Goal: Task Accomplishment & Management: Complete application form

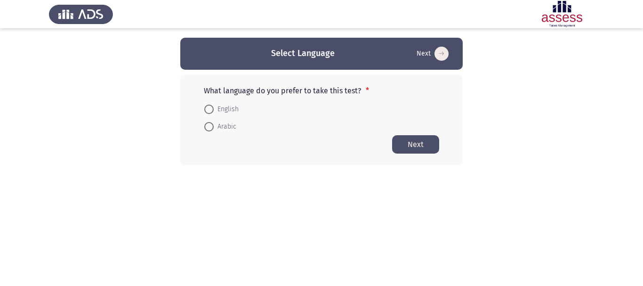
click at [219, 122] on span "Arabic" at bounding box center [225, 126] width 23 height 11
click at [214, 122] on input "Arabic" at bounding box center [208, 126] width 9 height 9
radio input "true"
click at [421, 141] on button "Next" at bounding box center [415, 144] width 47 height 18
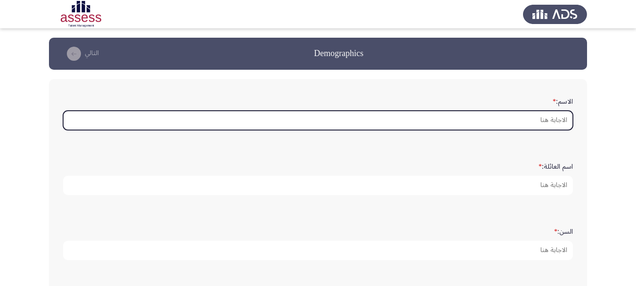
click at [552, 114] on input "الاسم: *" at bounding box center [318, 120] width 510 height 19
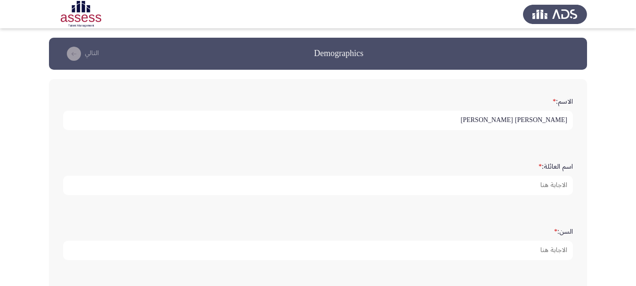
click at [513, 120] on input "[PERSON_NAME] [PERSON_NAME]" at bounding box center [318, 120] width 510 height 19
drag, startPoint x: 481, startPoint y: 120, endPoint x: 548, endPoint y: 121, distance: 66.4
click at [548, 121] on input "[PERSON_NAME] [PERSON_NAME]" at bounding box center [318, 120] width 510 height 19
type input "شهاب"
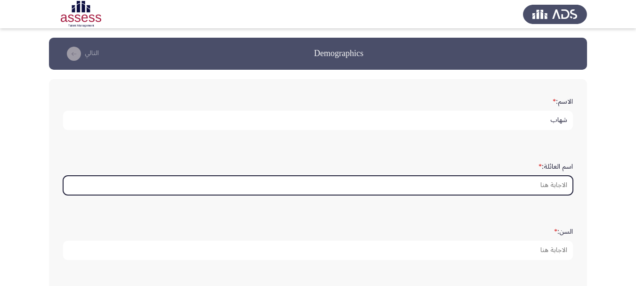
drag, startPoint x: 540, startPoint y: 183, endPoint x: 540, endPoint y: 189, distance: 5.7
click at [540, 189] on input "اسم العائلة: *" at bounding box center [318, 185] width 510 height 19
paste input "[PERSON_NAME]"
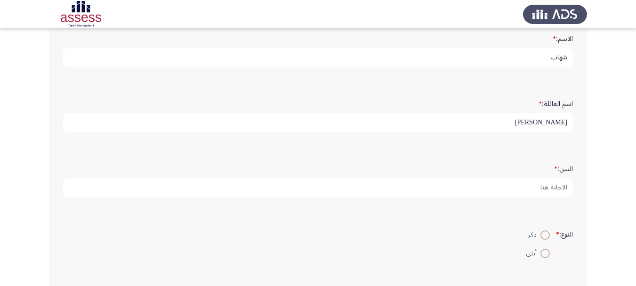
scroll to position [94, 0]
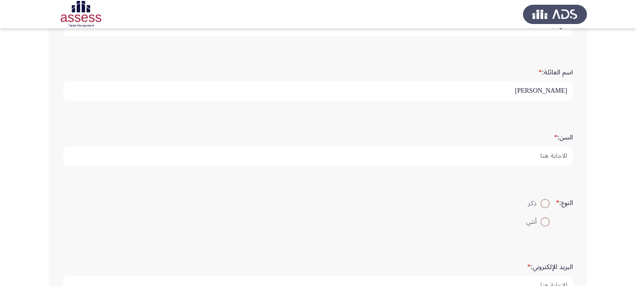
type input "[PERSON_NAME]"
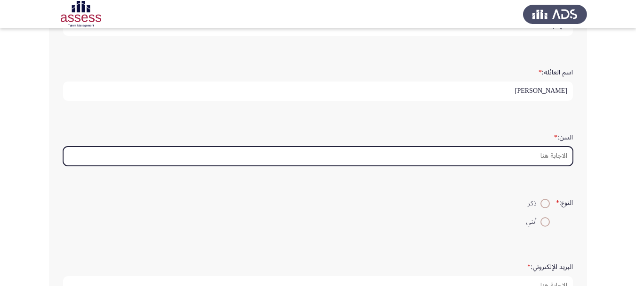
click at [538, 152] on input "السن: *" at bounding box center [318, 156] width 510 height 19
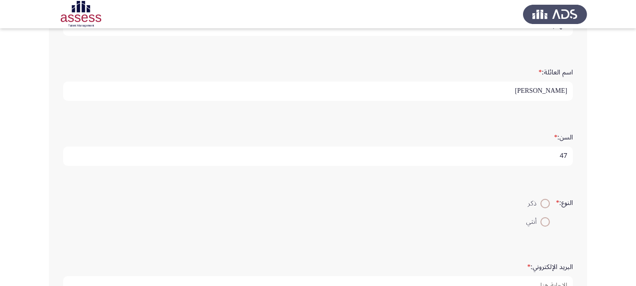
type input "47"
click at [544, 204] on span at bounding box center [545, 203] width 9 height 9
click at [544, 204] on input "ذكر" at bounding box center [545, 203] width 9 height 9
radio input "true"
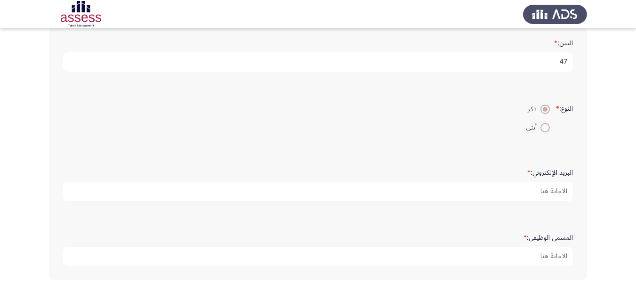
scroll to position [229, 0]
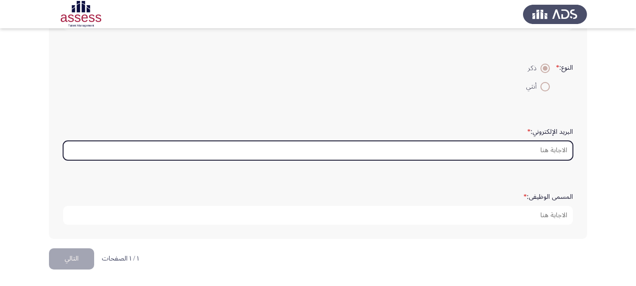
click at [548, 150] on input "البريد الإلكتروني: *" at bounding box center [318, 150] width 510 height 19
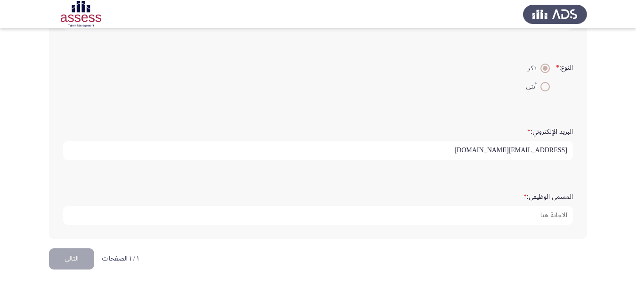
type input "[EMAIL_ADDRESS][DOMAIN_NAME]"
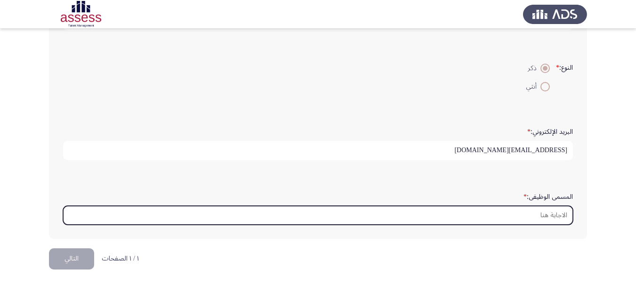
click at [551, 216] on input "المسمى الوظيفى: *" at bounding box center [318, 215] width 510 height 19
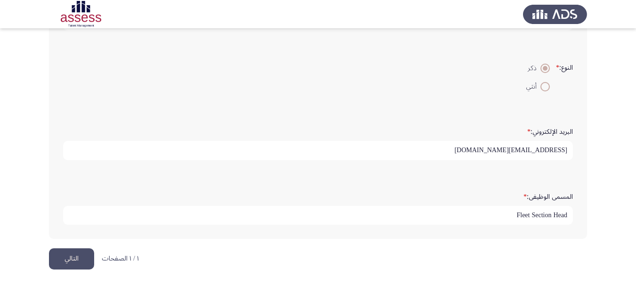
type input "Fleet Section Head"
click at [488, 193] on form "المسمى الوظيفى: * Fleet Section Head" at bounding box center [318, 206] width 510 height 37
click at [74, 257] on button "التالي" at bounding box center [71, 258] width 45 height 21
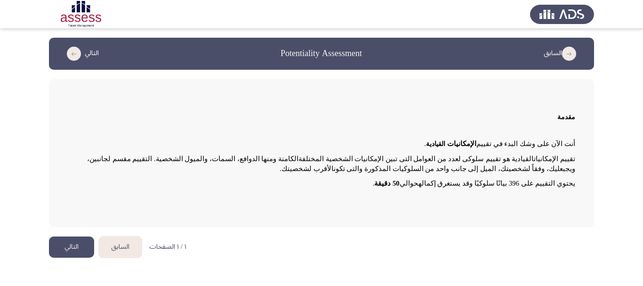
click at [71, 244] on button "التالي" at bounding box center [71, 246] width 45 height 21
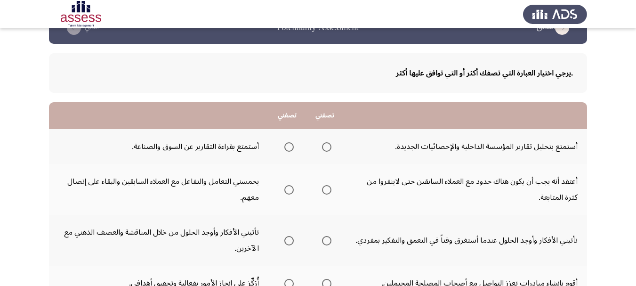
scroll to position [47, 0]
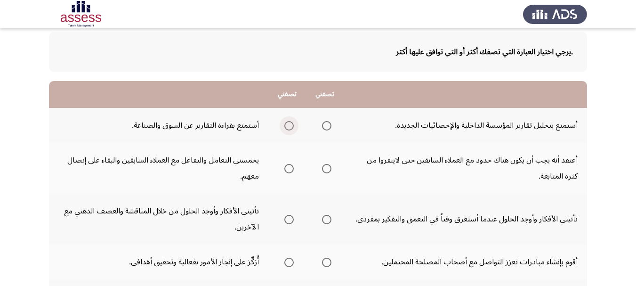
click at [288, 127] on span "Select an option" at bounding box center [289, 125] width 9 height 9
click at [288, 127] on input "Select an option" at bounding box center [289, 125] width 9 height 9
click at [288, 170] on span "Select an option" at bounding box center [289, 168] width 9 height 9
click at [288, 170] on input "Select an option" at bounding box center [289, 168] width 9 height 9
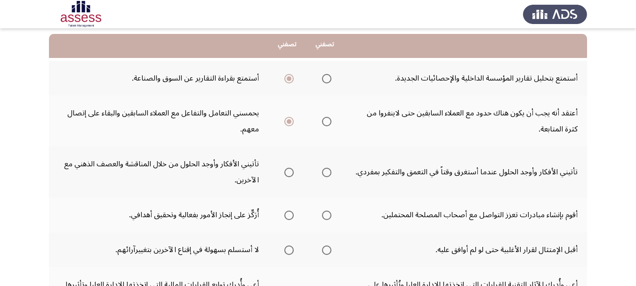
scroll to position [141, 0]
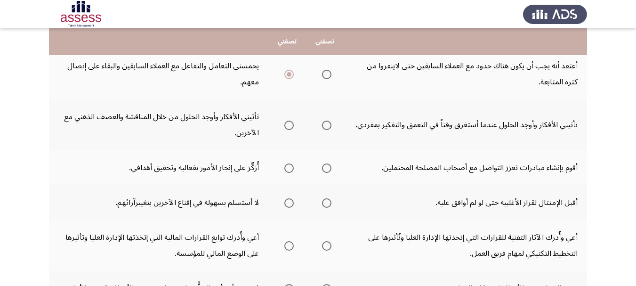
click at [287, 126] on span "Select an option" at bounding box center [289, 125] width 9 height 9
click at [287, 126] on input "Select an option" at bounding box center [289, 125] width 9 height 9
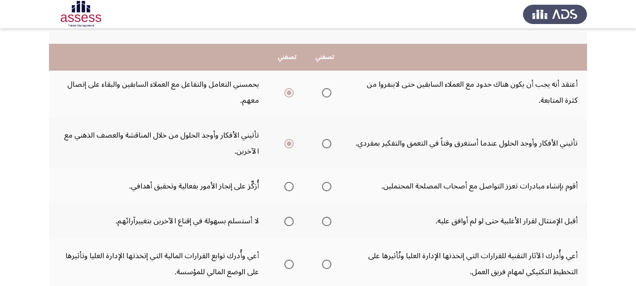
scroll to position [94, 0]
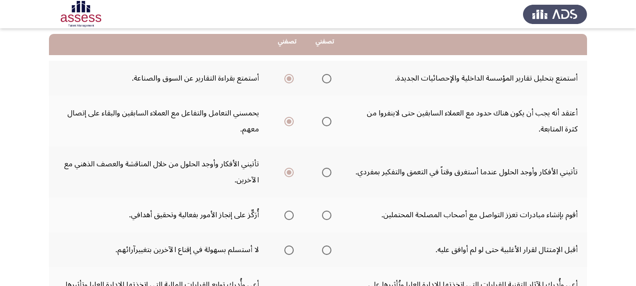
click at [328, 79] on span "Select an option" at bounding box center [326, 78] width 9 height 9
click at [328, 79] on input "Select an option" at bounding box center [326, 78] width 9 height 9
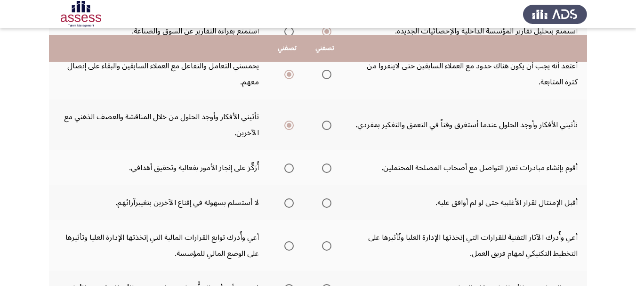
scroll to position [188, 0]
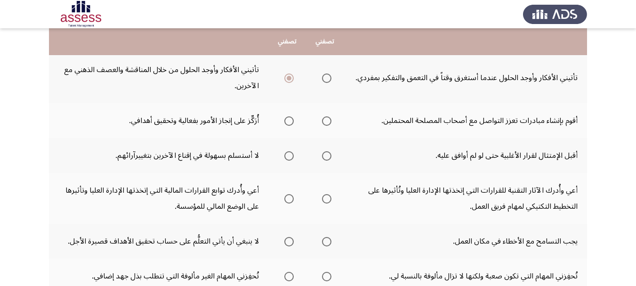
click at [288, 122] on span "Select an option" at bounding box center [289, 120] width 9 height 9
click at [288, 122] on input "Select an option" at bounding box center [289, 120] width 9 height 9
click at [327, 156] on span "Select an option" at bounding box center [327, 156] width 0 height 0
click at [326, 156] on input "Select an option" at bounding box center [326, 155] width 9 height 9
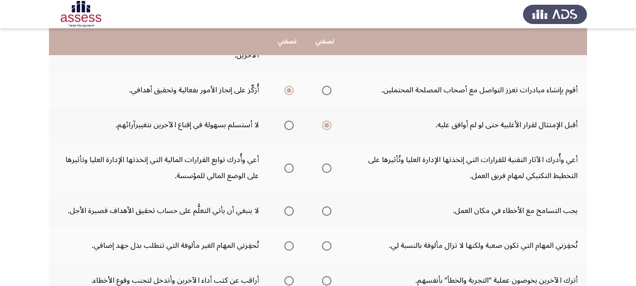
scroll to position [236, 0]
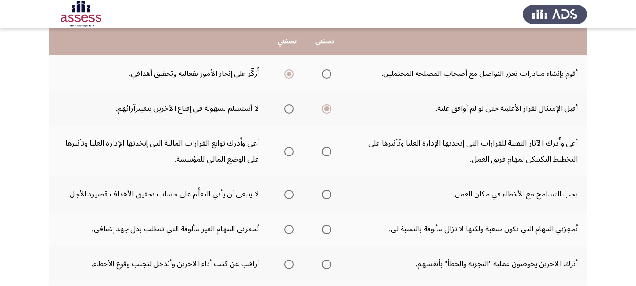
click at [326, 150] on span "Select an option" at bounding box center [326, 151] width 9 height 9
click at [326, 150] on input "Select an option" at bounding box center [326, 151] width 9 height 9
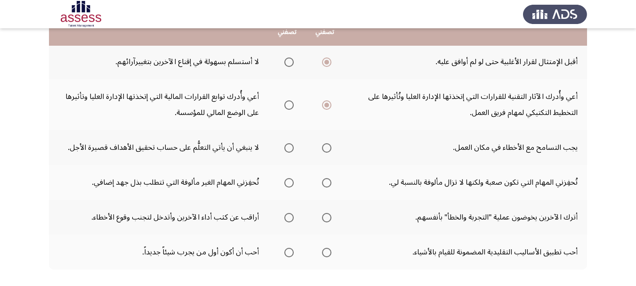
scroll to position [283, 0]
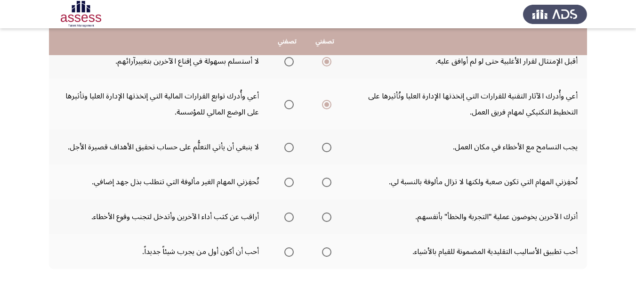
click at [290, 146] on span "Select an option" at bounding box center [289, 147] width 9 height 9
click at [290, 146] on input "Select an option" at bounding box center [289, 147] width 9 height 9
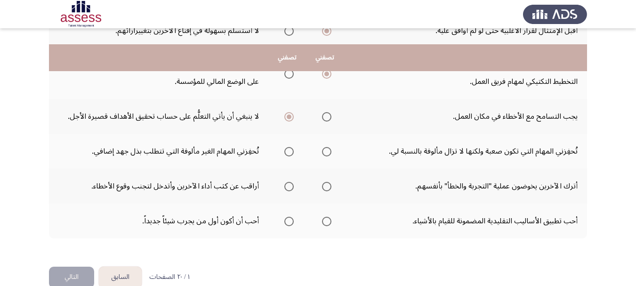
scroll to position [330, 0]
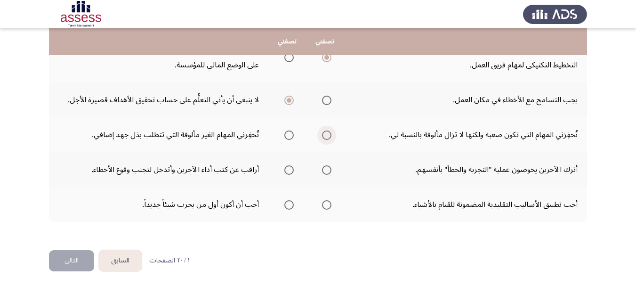
click at [330, 137] on span "Select an option" at bounding box center [326, 134] width 9 height 9
click at [330, 137] on input "Select an option" at bounding box center [326, 134] width 9 height 9
click at [289, 168] on span "Select an option" at bounding box center [289, 169] width 9 height 9
click at [289, 168] on input "Select an option" at bounding box center [289, 169] width 9 height 9
click at [327, 204] on span "Select an option" at bounding box center [326, 204] width 9 height 9
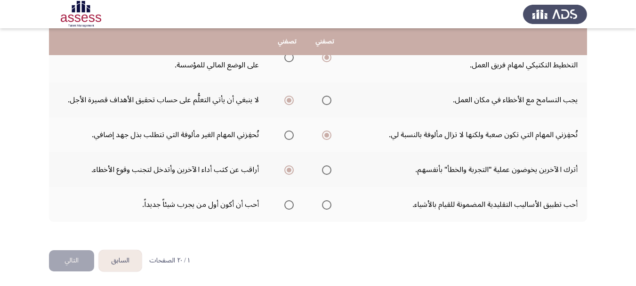
click at [327, 204] on input "Select an option" at bounding box center [326, 204] width 9 height 9
click at [77, 261] on button "التالي" at bounding box center [71, 260] width 45 height 21
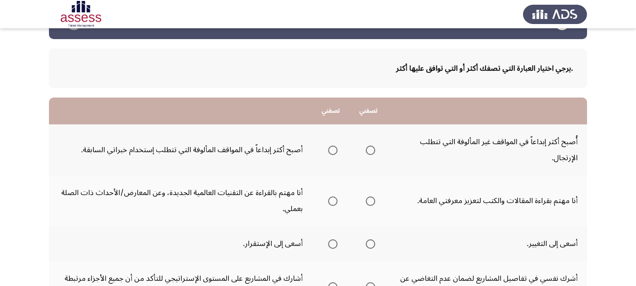
scroll to position [47, 0]
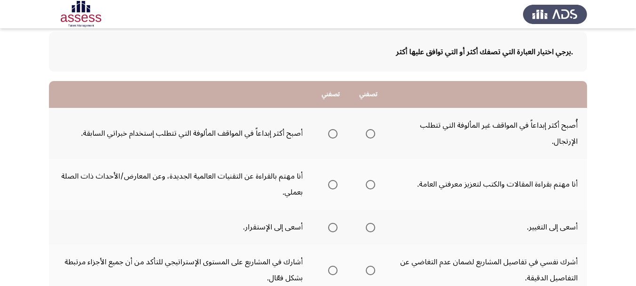
click at [335, 132] on span "Select an option" at bounding box center [332, 133] width 9 height 9
click at [335, 132] on input "Select an option" at bounding box center [332, 133] width 9 height 9
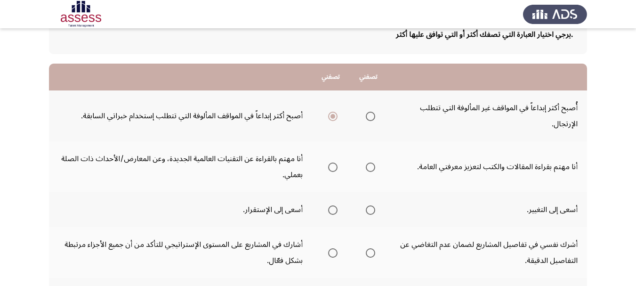
scroll to position [94, 0]
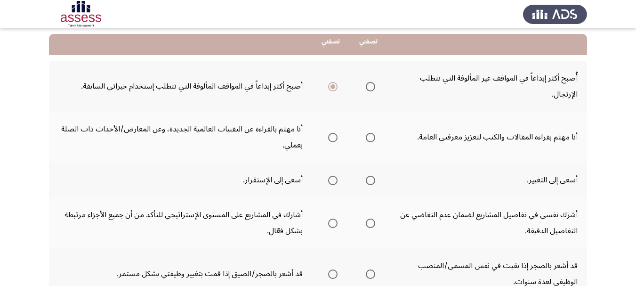
click at [329, 139] on span "Select an option" at bounding box center [332, 137] width 9 height 9
click at [329, 139] on input "Select an option" at bounding box center [332, 137] width 9 height 9
click at [334, 183] on span "Select an option" at bounding box center [332, 180] width 9 height 9
click at [334, 183] on input "Select an option" at bounding box center [332, 180] width 9 height 9
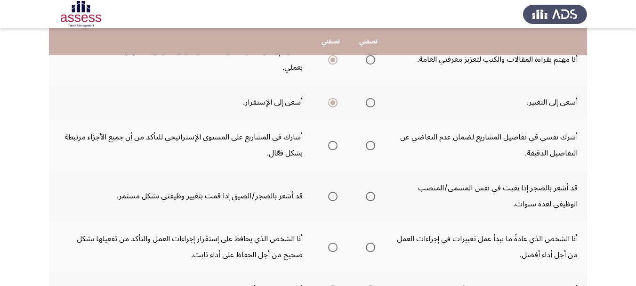
scroll to position [188, 0]
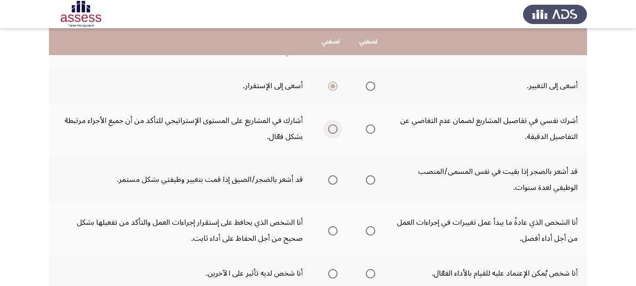
click at [332, 127] on span "Select an option" at bounding box center [332, 128] width 9 height 9
click at [332, 127] on input "Select an option" at bounding box center [332, 128] width 9 height 9
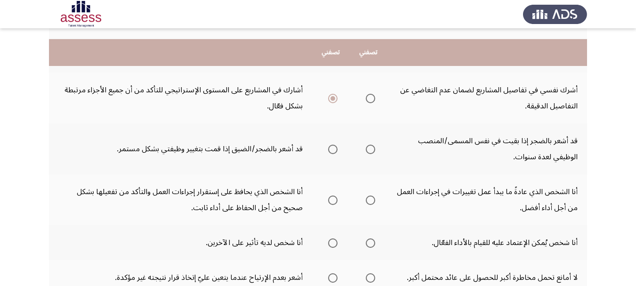
scroll to position [236, 0]
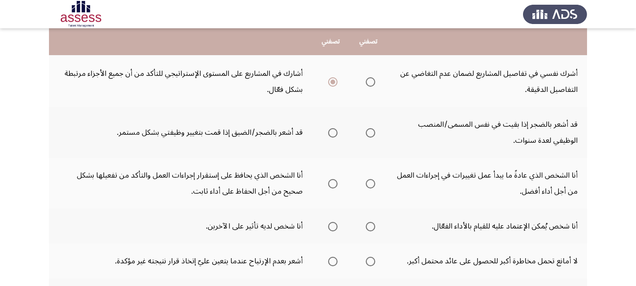
click at [371, 134] on span "Select an option" at bounding box center [370, 132] width 9 height 9
click at [371, 134] on input "Select an option" at bounding box center [370, 132] width 9 height 9
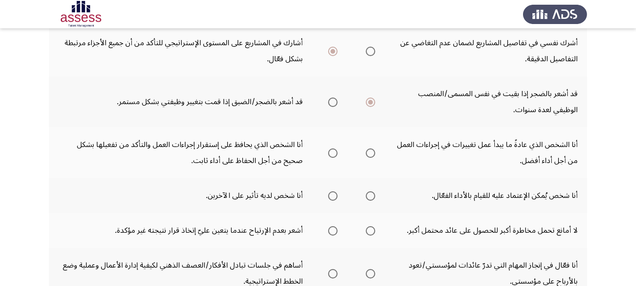
scroll to position [283, 0]
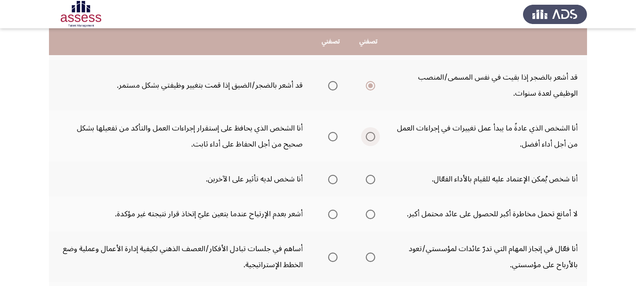
click at [374, 136] on span "Select an option" at bounding box center [370, 136] width 9 height 9
click at [374, 136] on input "Select an option" at bounding box center [370, 136] width 9 height 9
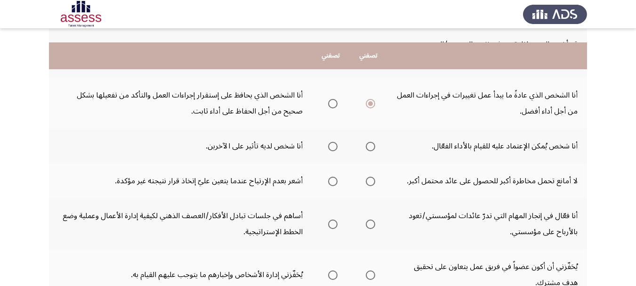
scroll to position [330, 0]
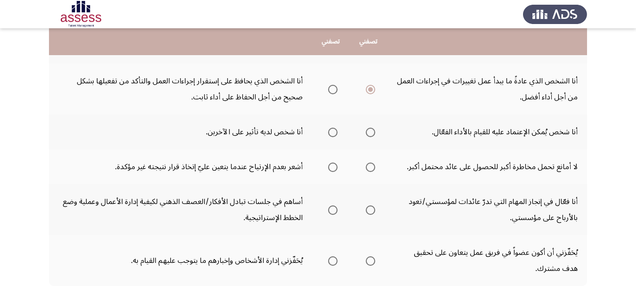
click at [332, 131] on span "Select an option" at bounding box center [332, 132] width 9 height 9
click at [332, 131] on input "Select an option" at bounding box center [332, 132] width 9 height 9
click at [369, 132] on span "Select an option" at bounding box center [370, 132] width 9 height 9
click at [369, 132] on input "Select an option" at bounding box center [370, 132] width 9 height 9
click at [373, 166] on span "Select an option" at bounding box center [370, 167] width 9 height 9
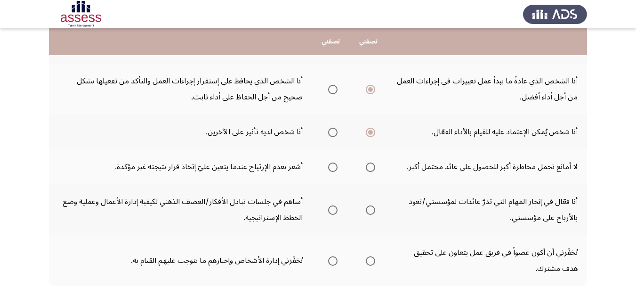
click at [373, 166] on input "Select an option" at bounding box center [370, 167] width 9 height 9
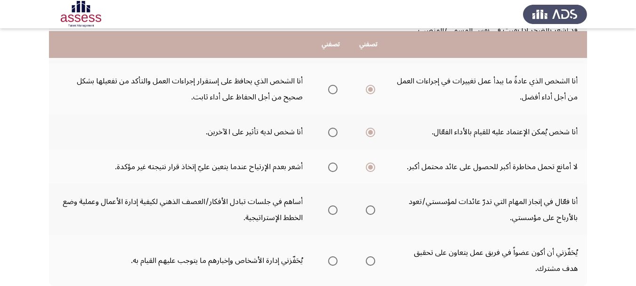
scroll to position [377, 0]
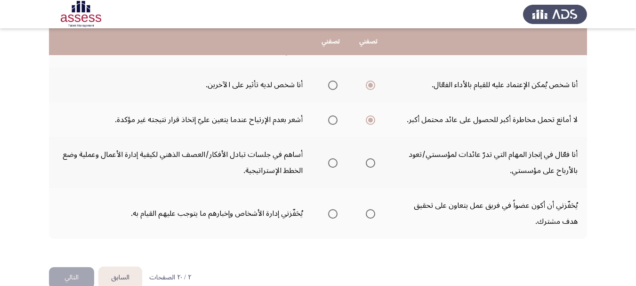
click at [376, 162] on th at bounding box center [369, 162] width 38 height 51
click at [369, 163] on span "Select an option" at bounding box center [370, 162] width 9 height 9
click at [369, 163] on input "Select an option" at bounding box center [370, 162] width 9 height 9
click at [334, 212] on span "Select an option" at bounding box center [332, 213] width 9 height 9
click at [334, 212] on input "Select an option" at bounding box center [332, 213] width 9 height 9
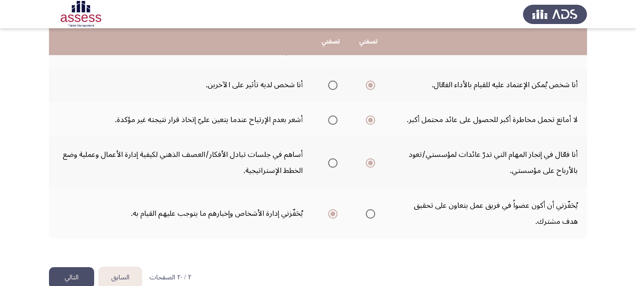
click at [82, 269] on button "التالي" at bounding box center [71, 277] width 45 height 21
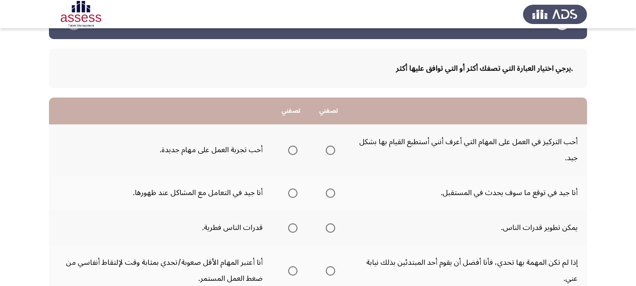
scroll to position [47, 0]
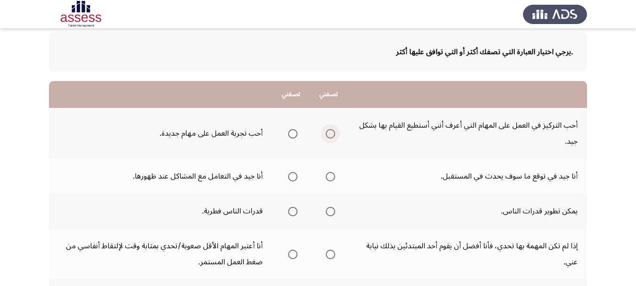
click at [327, 133] on span "Select an option" at bounding box center [330, 133] width 9 height 9
click at [327, 133] on input "Select an option" at bounding box center [330, 133] width 9 height 9
click at [293, 176] on span "Select an option" at bounding box center [292, 176] width 9 height 9
click at [293, 176] on input "Select an option" at bounding box center [292, 176] width 9 height 9
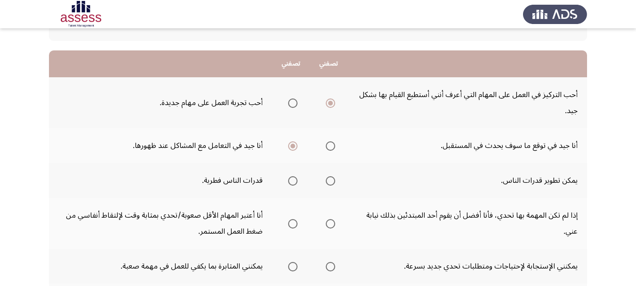
scroll to position [94, 0]
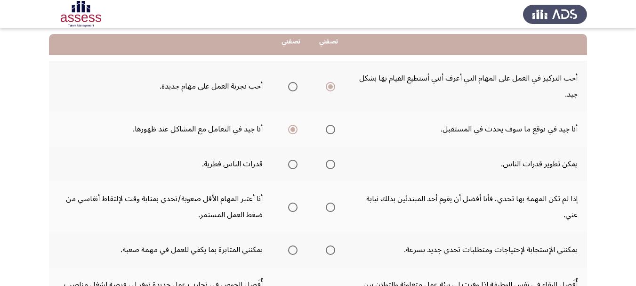
click at [329, 167] on span "Select an option" at bounding box center [330, 164] width 9 height 9
click at [329, 167] on input "Select an option" at bounding box center [330, 164] width 9 height 9
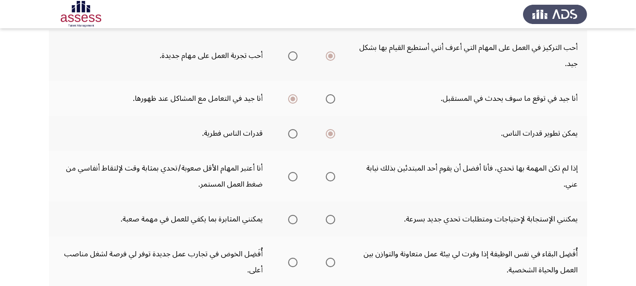
scroll to position [141, 0]
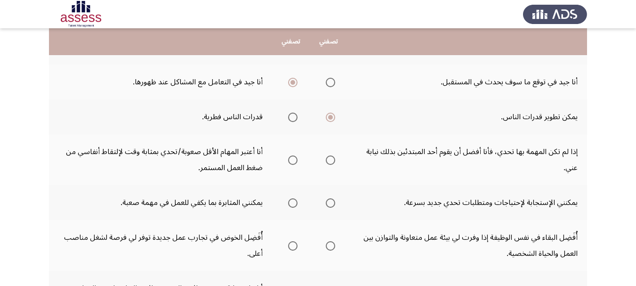
click at [293, 160] on span "Select an option" at bounding box center [293, 160] width 0 height 0
click at [292, 160] on input "Select an option" at bounding box center [292, 159] width 9 height 9
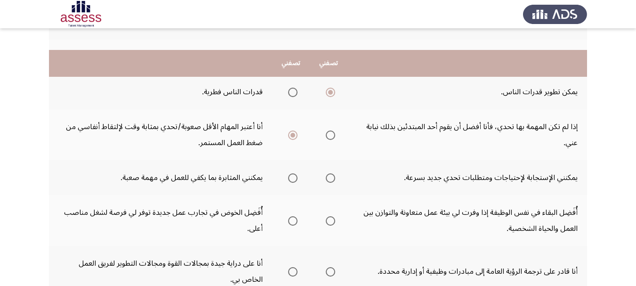
scroll to position [188, 0]
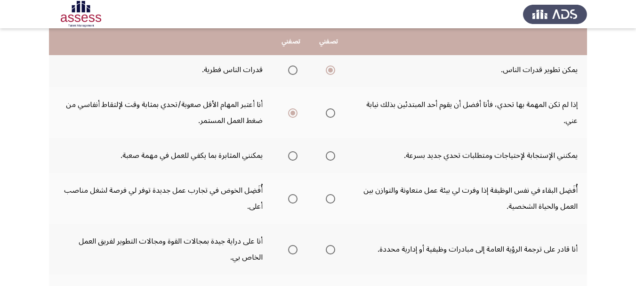
click at [289, 155] on span "Select an option" at bounding box center [292, 155] width 9 height 9
click at [289, 155] on input "Select an option" at bounding box center [292, 155] width 9 height 9
click at [330, 198] on span "Select an option" at bounding box center [330, 198] width 9 height 9
click at [330, 198] on input "Select an option" at bounding box center [330, 198] width 9 height 9
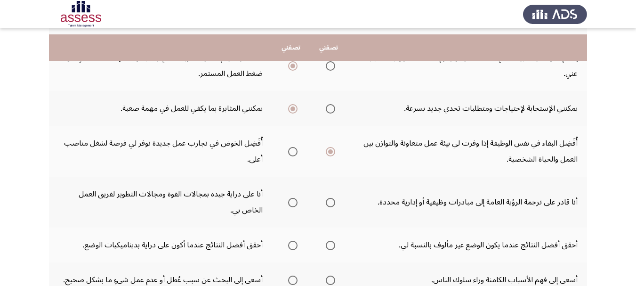
scroll to position [283, 0]
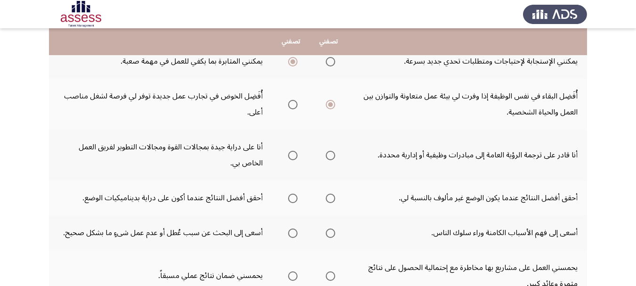
click at [293, 158] on span "Select an option" at bounding box center [292, 155] width 9 height 9
click at [293, 158] on input "Select an option" at bounding box center [292, 155] width 9 height 9
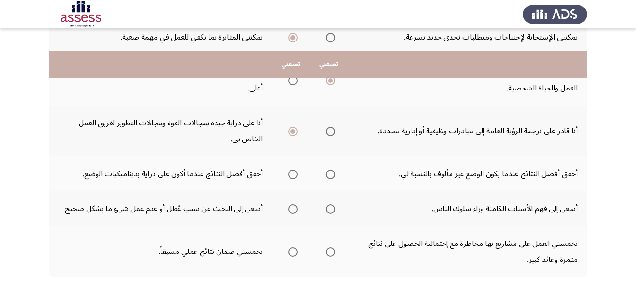
scroll to position [330, 0]
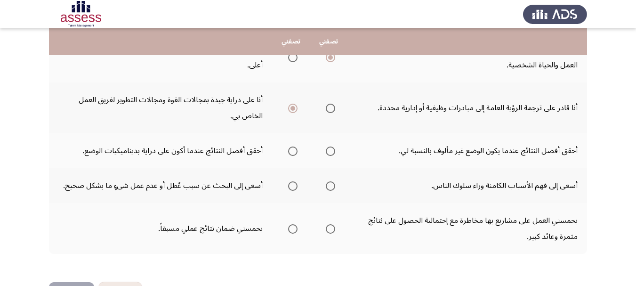
click at [294, 154] on span "Select an option" at bounding box center [292, 151] width 9 height 9
click at [294, 154] on input "Select an option" at bounding box center [292, 151] width 9 height 9
click at [285, 183] on label "Select an option" at bounding box center [291, 185] width 13 height 9
click at [288, 183] on input "Select an option" at bounding box center [292, 185] width 9 height 9
click at [328, 229] on span "Select an option" at bounding box center [330, 228] width 9 height 9
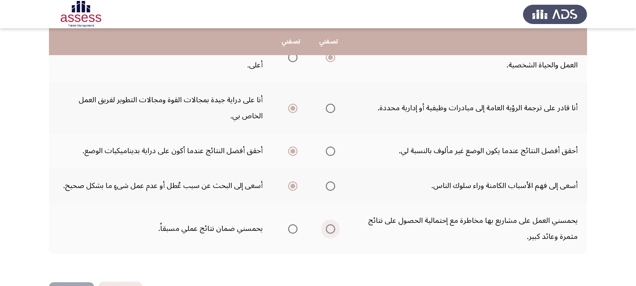
click at [328, 229] on input "Select an option" at bounding box center [330, 228] width 9 height 9
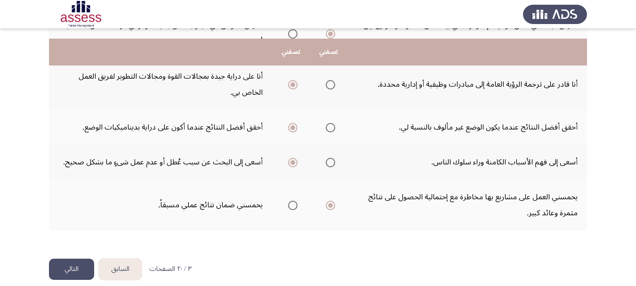
scroll to position [364, 0]
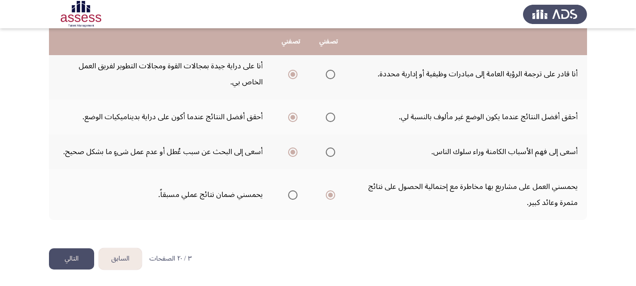
click at [68, 255] on button "التالي" at bounding box center [71, 258] width 45 height 21
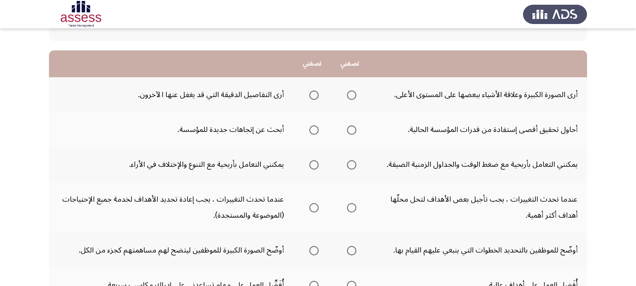
scroll to position [94, 0]
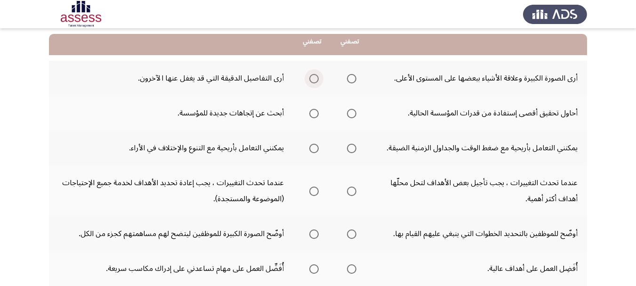
click at [315, 80] on span "Select an option" at bounding box center [313, 78] width 9 height 9
click at [315, 80] on input "Select an option" at bounding box center [313, 78] width 9 height 9
click at [315, 114] on span "Select an option" at bounding box center [313, 113] width 9 height 9
click at [315, 114] on input "Select an option" at bounding box center [313, 113] width 9 height 9
click at [312, 149] on span "Select an option" at bounding box center [313, 148] width 9 height 9
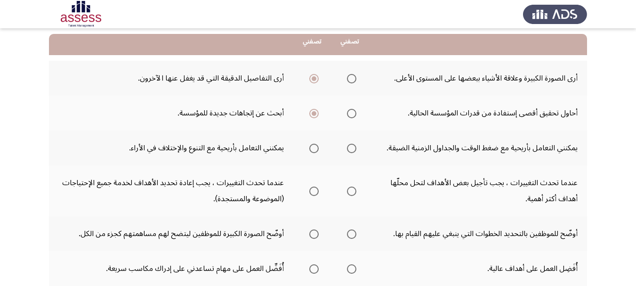
click at [312, 149] on input "Select an option" at bounding box center [313, 148] width 9 height 9
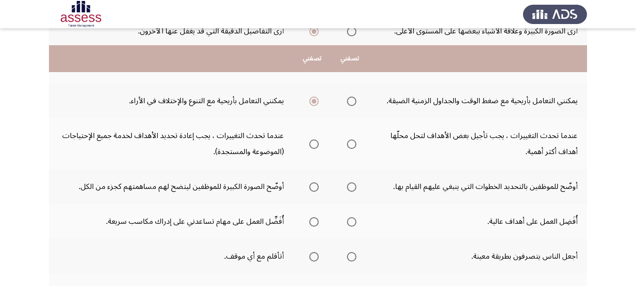
scroll to position [188, 0]
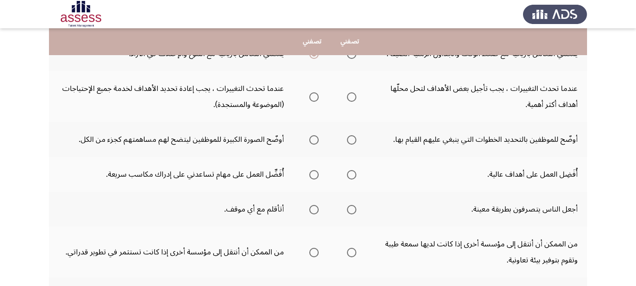
click at [350, 96] on span "Select an option" at bounding box center [351, 96] width 9 height 9
click at [350, 96] on input "Select an option" at bounding box center [351, 96] width 9 height 9
click at [312, 141] on span "Select an option" at bounding box center [313, 139] width 9 height 9
click at [312, 141] on input "Select an option" at bounding box center [313, 139] width 9 height 9
click at [351, 177] on span "Select an option" at bounding box center [351, 174] width 9 height 9
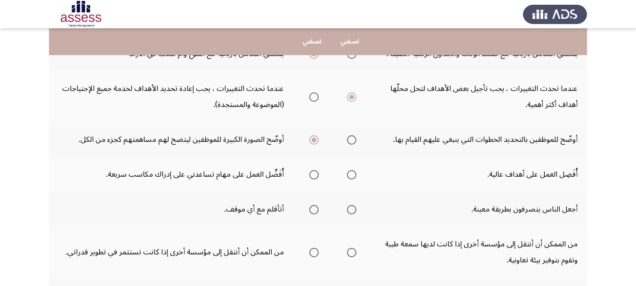
click at [351, 177] on input "Select an option" at bounding box center [351, 174] width 9 height 9
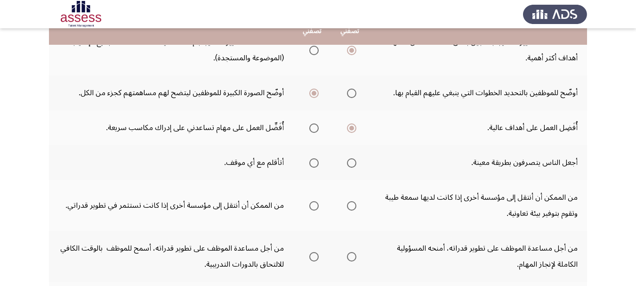
scroll to position [236, 0]
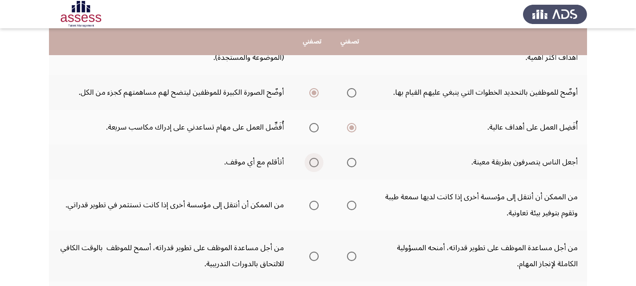
click at [310, 161] on span "Select an option" at bounding box center [313, 162] width 9 height 9
click at [310, 161] on input "Select an option" at bounding box center [313, 162] width 9 height 9
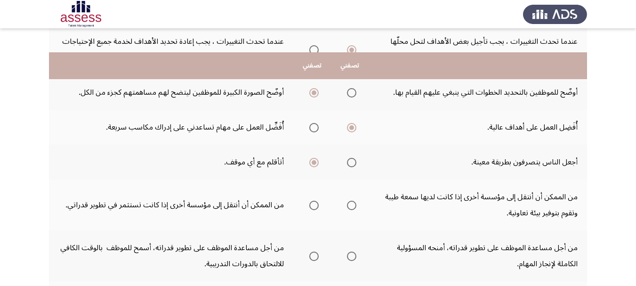
scroll to position [283, 0]
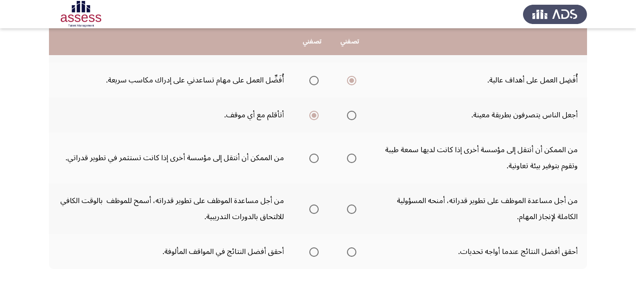
click at [314, 156] on span "Select an option" at bounding box center [313, 158] width 9 height 9
click at [314, 156] on input "Select an option" at bounding box center [313, 158] width 9 height 9
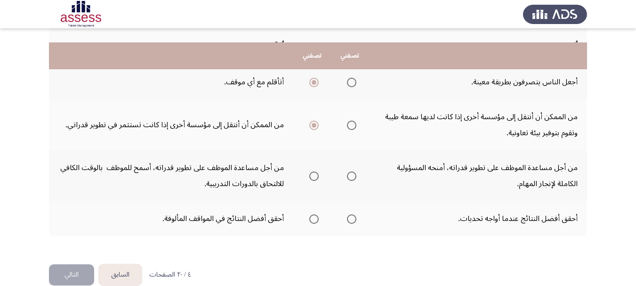
scroll to position [330, 0]
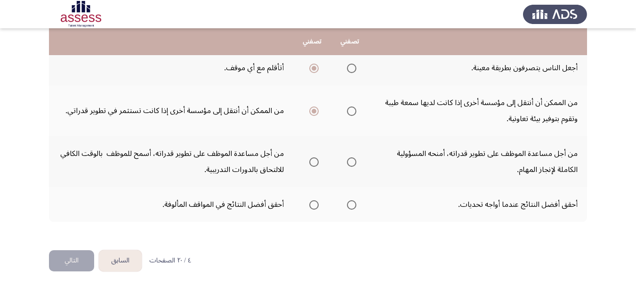
click at [310, 162] on span "Select an option" at bounding box center [313, 161] width 9 height 9
click at [310, 162] on input "Select an option" at bounding box center [313, 161] width 9 height 9
click at [351, 208] on span "Select an option" at bounding box center [351, 204] width 9 height 9
click at [351, 208] on input "Select an option" at bounding box center [351, 204] width 9 height 9
click at [80, 260] on button "التالي" at bounding box center [71, 260] width 45 height 21
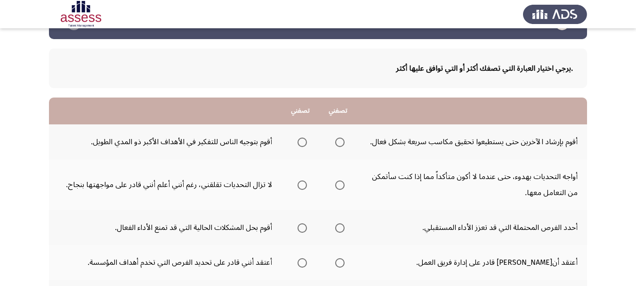
scroll to position [47, 0]
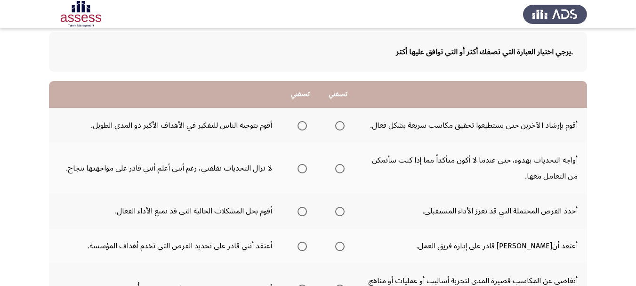
click at [306, 124] on span "Select an option" at bounding box center [302, 125] width 9 height 9
click at [306, 124] on input "Select an option" at bounding box center [302, 125] width 9 height 9
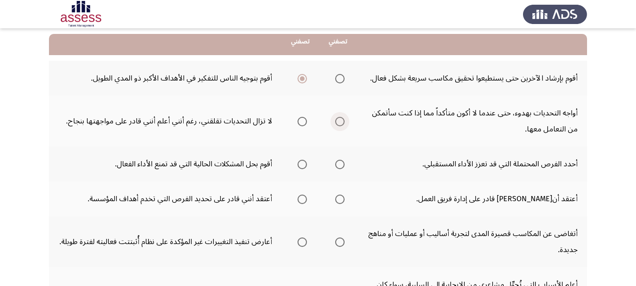
click at [343, 122] on span "Select an option" at bounding box center [339, 121] width 9 height 9
click at [343, 122] on input "Select an option" at bounding box center [339, 121] width 9 height 9
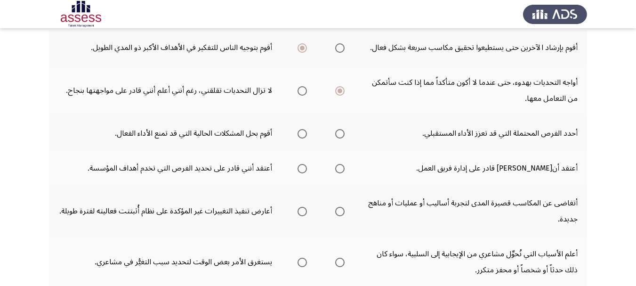
scroll to position [141, 0]
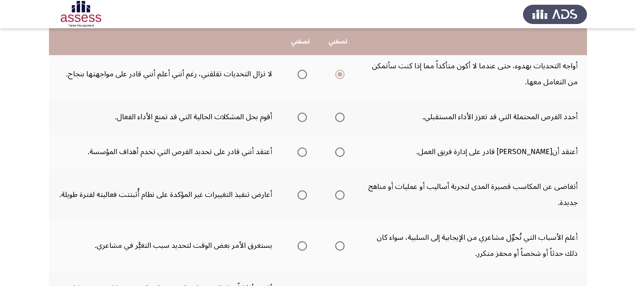
click at [303, 117] on span "Select an option" at bounding box center [302, 117] width 9 height 9
click at [303, 117] on input "Select an option" at bounding box center [302, 117] width 9 height 9
click at [303, 153] on span "Select an option" at bounding box center [302, 151] width 9 height 9
click at [303, 153] on input "Select an option" at bounding box center [302, 151] width 9 height 9
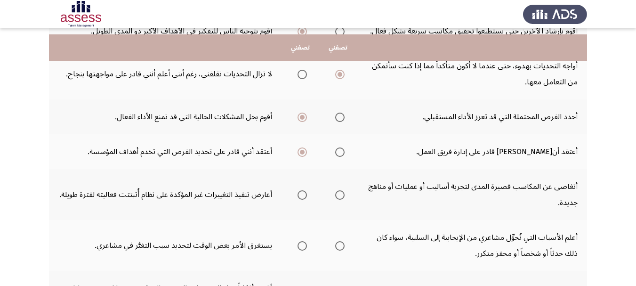
scroll to position [188, 0]
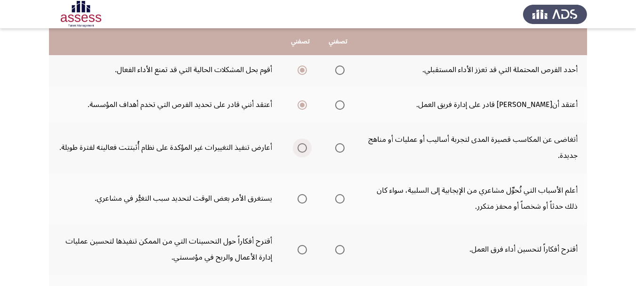
click at [301, 150] on span "Select an option" at bounding box center [302, 147] width 9 height 9
click at [301, 150] on input "Select an option" at bounding box center [302, 147] width 9 height 9
click at [345, 149] on th at bounding box center [338, 147] width 38 height 51
click at [342, 143] on span "Select an option" at bounding box center [339, 147] width 9 height 9
click at [342, 143] on input "Select an option" at bounding box center [339, 147] width 9 height 9
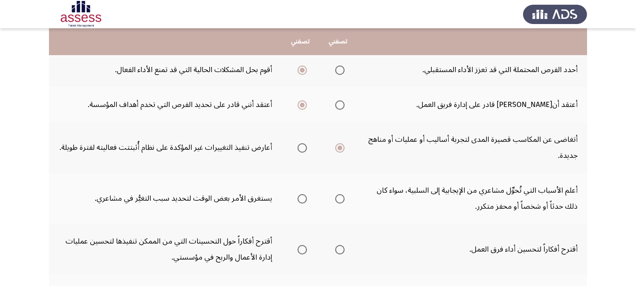
click at [342, 198] on span "Select an option" at bounding box center [339, 198] width 9 height 9
click at [342, 198] on input "Select an option" at bounding box center [339, 198] width 9 height 9
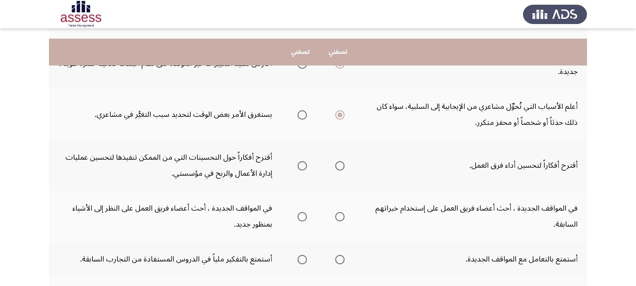
scroll to position [283, 0]
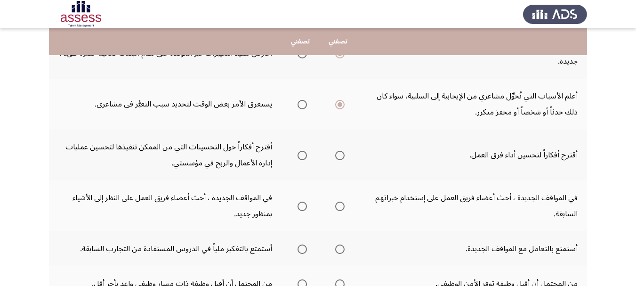
click at [341, 154] on span "Select an option" at bounding box center [339, 155] width 9 height 9
click at [341, 154] on input "Select an option" at bounding box center [339, 155] width 9 height 9
click at [335, 205] on span "Select an option" at bounding box center [339, 206] width 9 height 9
click at [335, 205] on input "Select an option" at bounding box center [339, 206] width 9 height 9
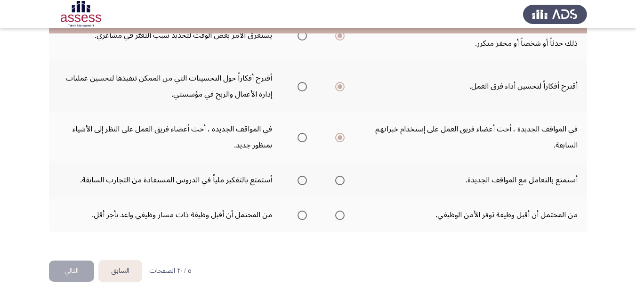
scroll to position [364, 0]
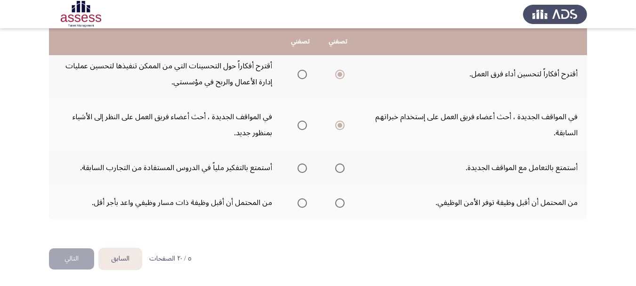
click at [303, 167] on span "Select an option" at bounding box center [302, 167] width 9 height 9
click at [303, 167] on input "Select an option" at bounding box center [302, 167] width 9 height 9
click at [337, 203] on span "Select an option" at bounding box center [339, 202] width 9 height 9
click at [337, 203] on input "Select an option" at bounding box center [339, 202] width 9 height 9
click at [73, 256] on button "التالي" at bounding box center [71, 258] width 45 height 21
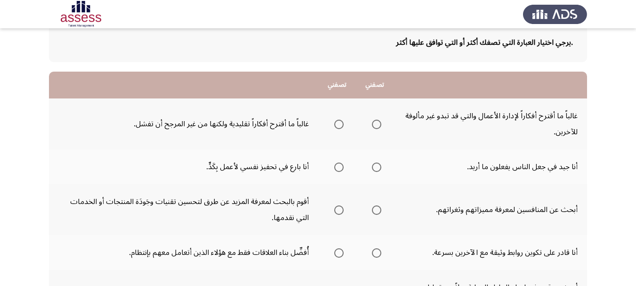
scroll to position [34, 0]
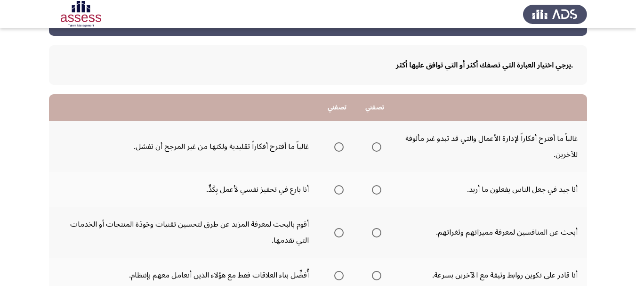
click at [376, 147] on span "Select an option" at bounding box center [376, 146] width 9 height 9
click at [376, 147] on input "Select an option" at bounding box center [376, 146] width 9 height 9
click at [340, 146] on span "Select an option" at bounding box center [338, 146] width 9 height 9
click at [340, 146] on input "Select an option" at bounding box center [338, 146] width 9 height 9
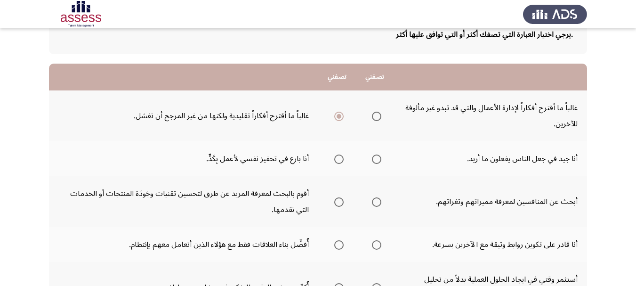
scroll to position [81, 0]
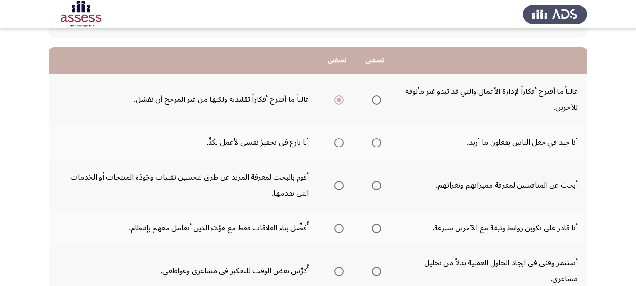
click at [375, 143] on span "Select an option" at bounding box center [376, 142] width 9 height 9
click at [375, 143] on input "Select an option" at bounding box center [376, 142] width 9 height 9
click at [342, 139] on span "Select an option" at bounding box center [338, 142] width 9 height 9
click at [342, 139] on input "Select an option" at bounding box center [338, 142] width 9 height 9
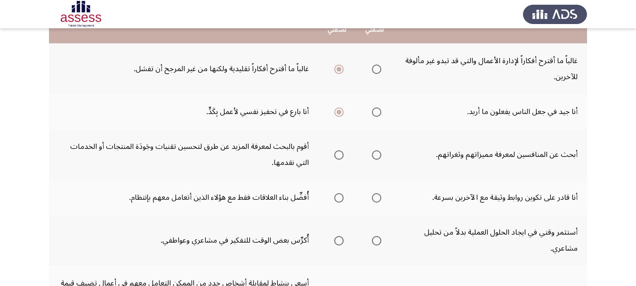
scroll to position [128, 0]
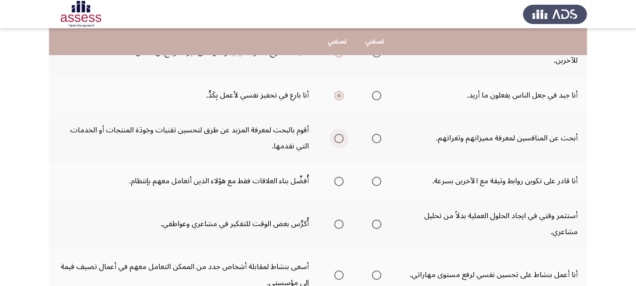
click at [339, 140] on span "Select an option" at bounding box center [338, 138] width 9 height 9
click at [339, 140] on input "Select an option" at bounding box center [338, 138] width 9 height 9
click at [379, 182] on span "Select an option" at bounding box center [376, 181] width 9 height 9
click at [379, 182] on input "Select an option" at bounding box center [376, 181] width 9 height 9
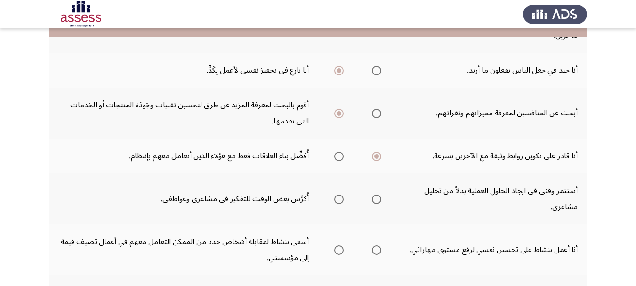
scroll to position [175, 0]
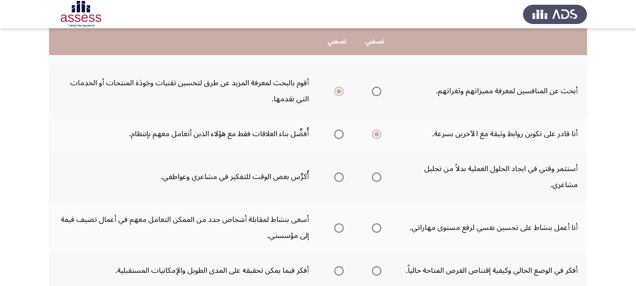
click at [380, 177] on span "Select an option" at bounding box center [376, 176] width 9 height 9
click at [380, 177] on input "Select an option" at bounding box center [376, 176] width 9 height 9
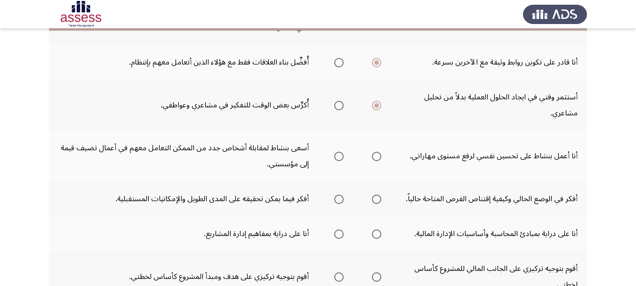
scroll to position [269, 0]
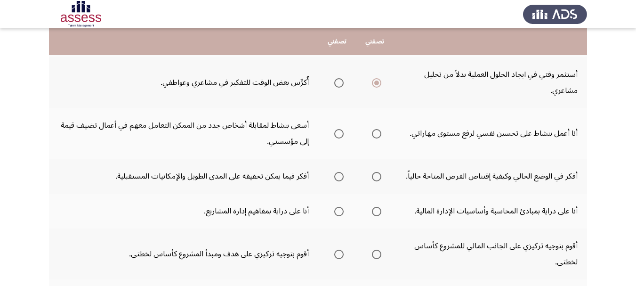
click at [379, 134] on span "Select an option" at bounding box center [376, 133] width 9 height 9
click at [379, 134] on input "Select an option" at bounding box center [376, 133] width 9 height 9
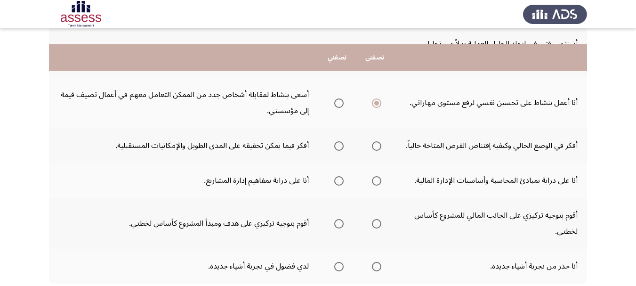
scroll to position [317, 0]
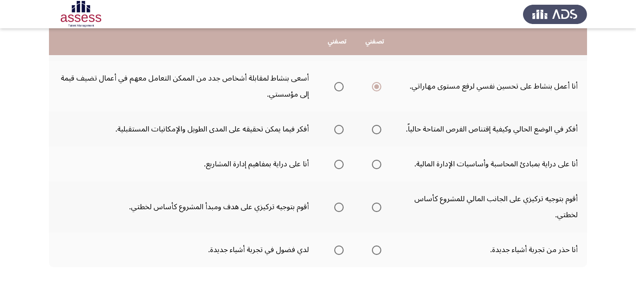
click at [342, 130] on span "Select an option" at bounding box center [338, 129] width 9 height 9
click at [342, 130] on input "Select an option" at bounding box center [338, 129] width 9 height 9
click at [376, 167] on span "Select an option" at bounding box center [376, 164] width 9 height 9
click at [376, 167] on input "Select an option" at bounding box center [376, 164] width 9 height 9
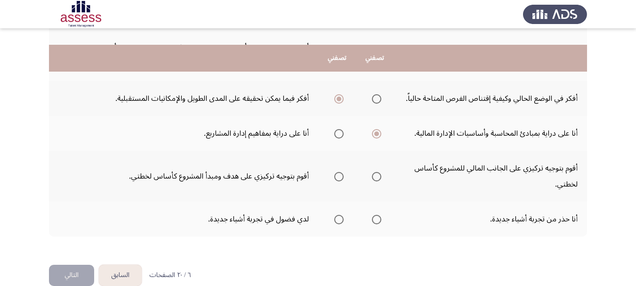
scroll to position [364, 0]
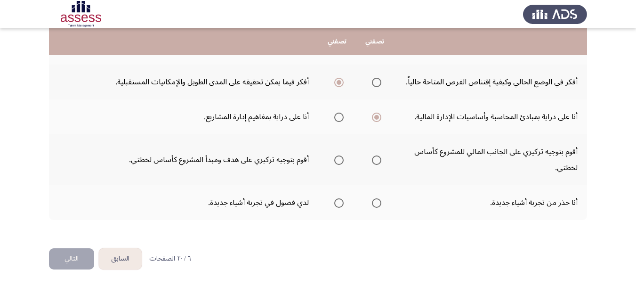
click at [341, 160] on span "Select an option" at bounding box center [338, 159] width 9 height 9
click at [341, 160] on input "Select an option" at bounding box center [338, 159] width 9 height 9
click at [375, 205] on span "Select an option" at bounding box center [376, 202] width 9 height 9
click at [375, 205] on input "Select an option" at bounding box center [376, 202] width 9 height 9
click at [64, 261] on button "التالي" at bounding box center [71, 258] width 45 height 21
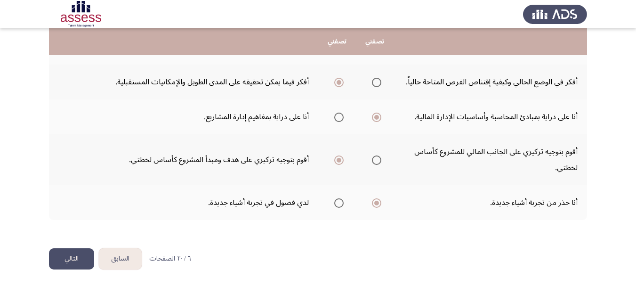
scroll to position [0, 0]
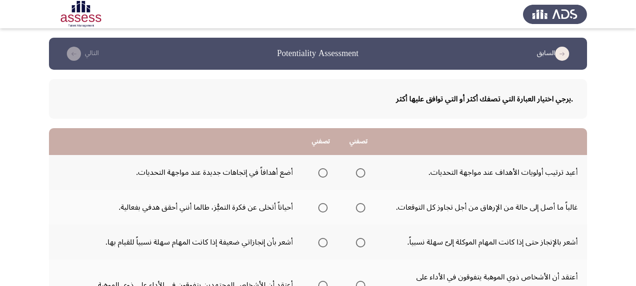
click at [361, 172] on span "Select an option" at bounding box center [360, 172] width 9 height 9
click at [361, 172] on input "Select an option" at bounding box center [360, 172] width 9 height 9
click at [322, 210] on span "Select an option" at bounding box center [322, 207] width 9 height 9
click at [322, 210] on input "Select an option" at bounding box center [322, 207] width 9 height 9
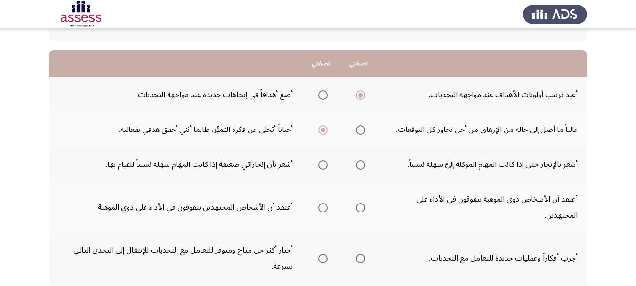
scroll to position [94, 0]
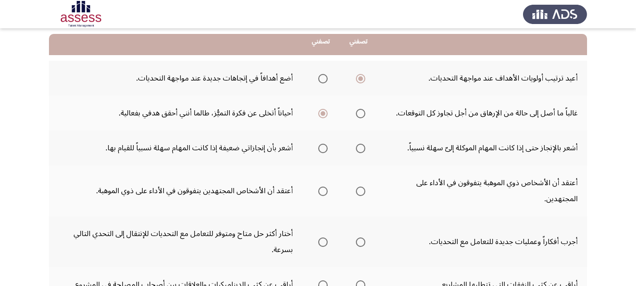
click at [323, 150] on span "Select an option" at bounding box center [322, 148] width 9 height 9
click at [323, 150] on input "Select an option" at bounding box center [322, 148] width 9 height 9
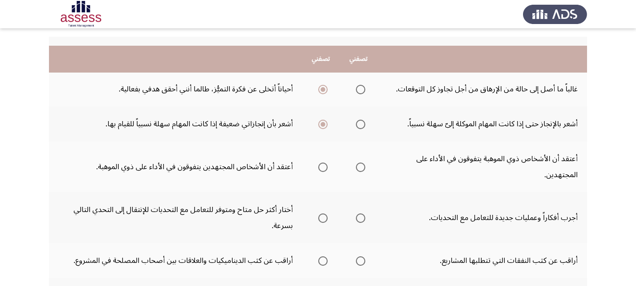
scroll to position [141, 0]
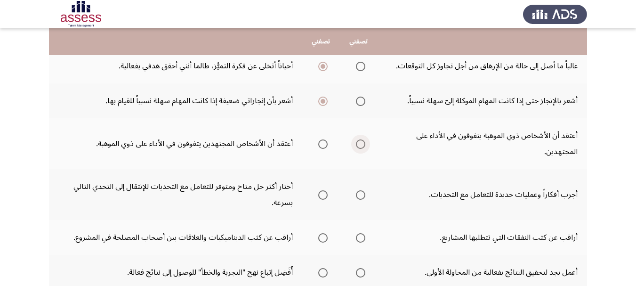
click at [363, 143] on span "Select an option" at bounding box center [360, 143] width 9 height 9
click at [363, 143] on input "Select an option" at bounding box center [360, 143] width 9 height 9
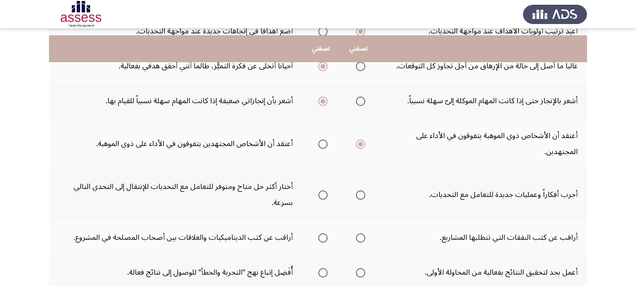
scroll to position [188, 0]
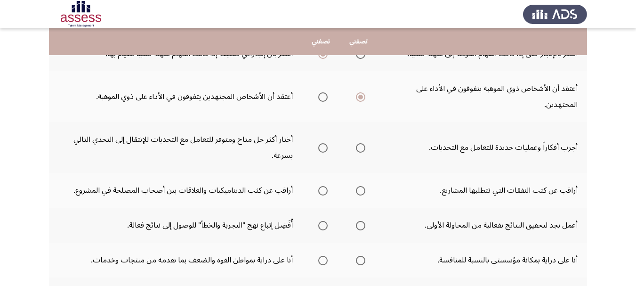
click at [320, 149] on span "Select an option" at bounding box center [322, 147] width 9 height 9
click at [320, 149] on input "Select an option" at bounding box center [322, 147] width 9 height 9
click at [358, 189] on span "Select an option" at bounding box center [360, 190] width 9 height 9
click at [358, 189] on input "Select an option" at bounding box center [360, 190] width 9 height 9
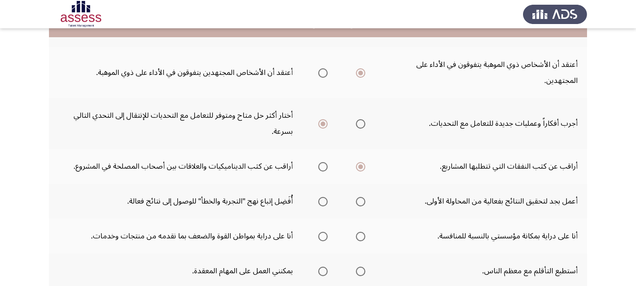
scroll to position [236, 0]
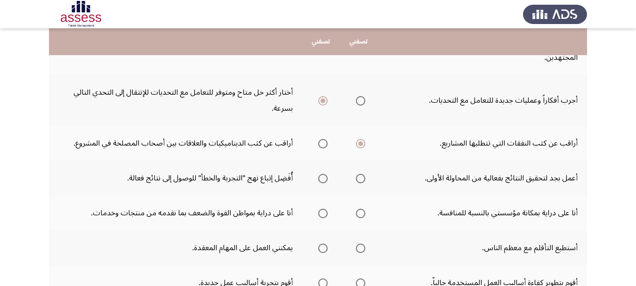
click at [320, 180] on span "Select an option" at bounding box center [322, 178] width 9 height 9
click at [320, 180] on input "Select an option" at bounding box center [322, 178] width 9 height 9
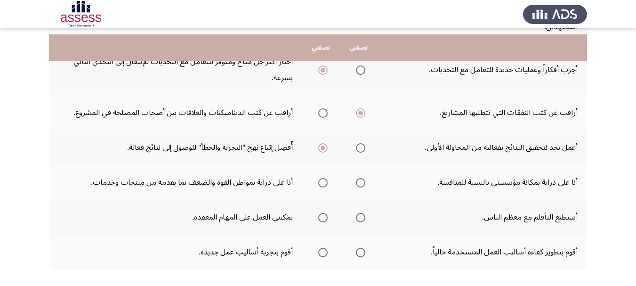
scroll to position [283, 0]
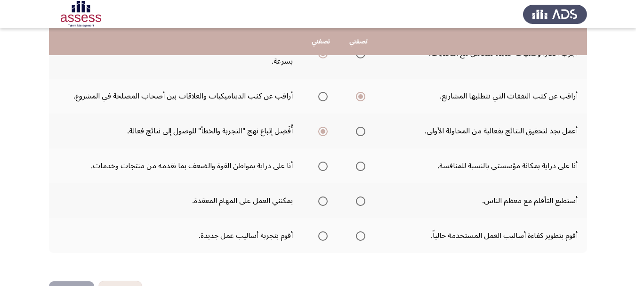
click at [358, 165] on span "Select an option" at bounding box center [360, 166] width 9 height 9
click at [358, 165] on input "Select an option" at bounding box center [360, 166] width 9 height 9
click at [360, 200] on span "Select an option" at bounding box center [360, 200] width 9 height 9
click at [360, 200] on input "Select an option" at bounding box center [360, 200] width 9 height 9
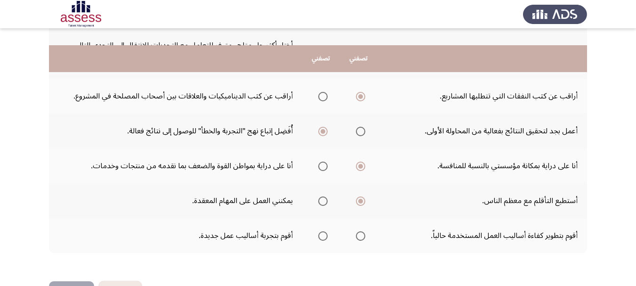
scroll to position [316, 0]
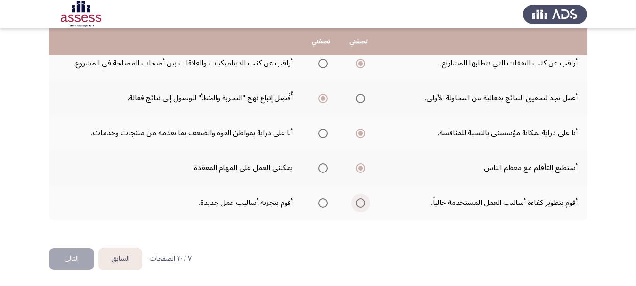
click at [356, 202] on span "Select an option" at bounding box center [360, 202] width 9 height 9
click at [356, 202] on input "Select an option" at bounding box center [360, 202] width 9 height 9
click at [67, 257] on button "التالي" at bounding box center [71, 258] width 45 height 21
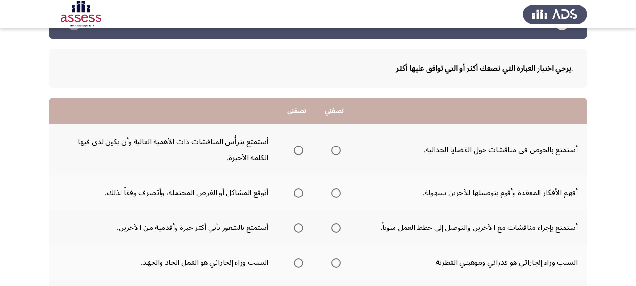
scroll to position [47, 0]
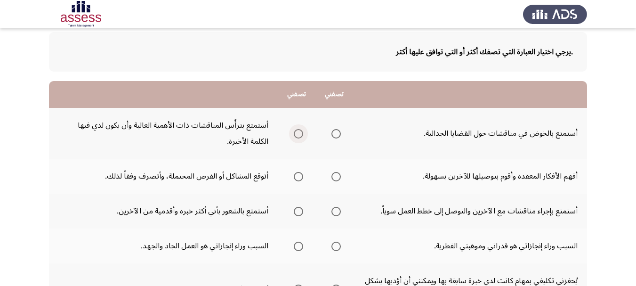
click at [299, 137] on span "Select an option" at bounding box center [298, 133] width 9 height 9
click at [299, 137] on input "Select an option" at bounding box center [298, 133] width 9 height 9
click at [339, 175] on span "Select an option" at bounding box center [336, 176] width 9 height 9
click at [339, 175] on input "Select an option" at bounding box center [336, 176] width 9 height 9
click at [333, 211] on span "Select an option" at bounding box center [336, 211] width 9 height 9
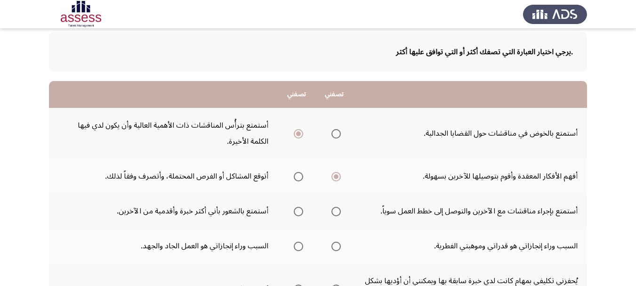
click at [333, 211] on input "Select an option" at bounding box center [336, 211] width 9 height 9
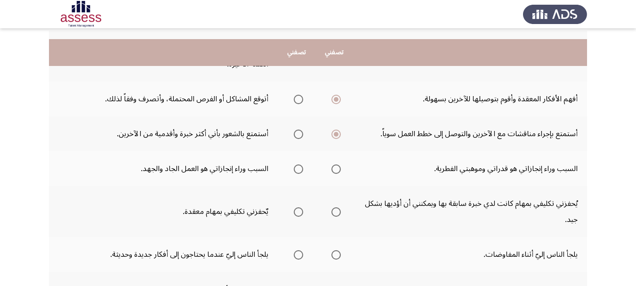
scroll to position [141, 0]
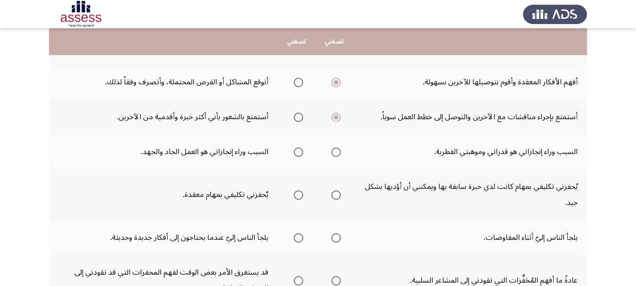
click at [298, 152] on span "Select an option" at bounding box center [298, 151] width 9 height 9
click at [298, 152] on input "Select an option" at bounding box center [298, 151] width 9 height 9
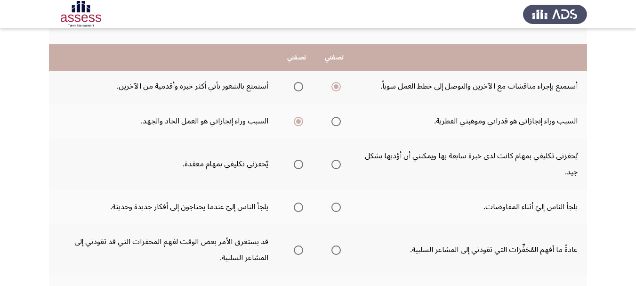
scroll to position [188, 0]
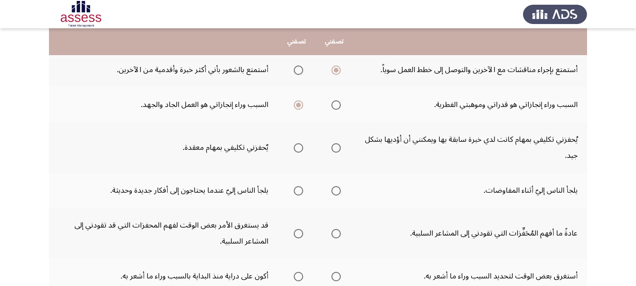
click at [336, 151] on span "Select an option" at bounding box center [336, 147] width 9 height 9
click at [336, 151] on input "Select an option" at bounding box center [336, 147] width 9 height 9
click at [332, 189] on span "Select an option" at bounding box center [336, 190] width 9 height 9
click at [332, 189] on input "Select an option" at bounding box center [336, 190] width 9 height 9
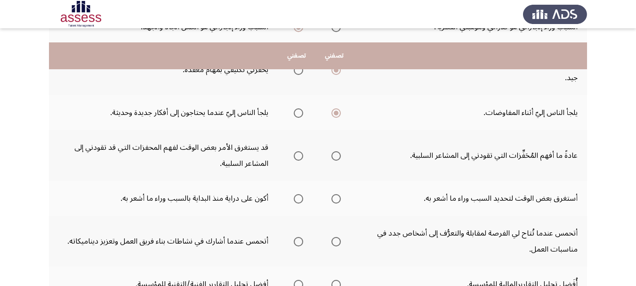
scroll to position [283, 0]
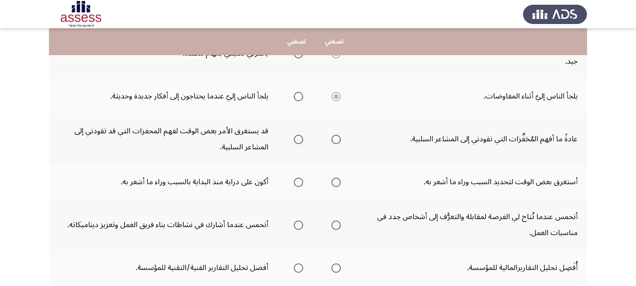
click at [341, 139] on span "Select an option" at bounding box center [336, 139] width 9 height 9
click at [341, 139] on input "Select an option" at bounding box center [336, 139] width 9 height 9
click at [298, 182] on span "Select an option" at bounding box center [298, 182] width 9 height 9
click at [298, 182] on input "Select an option" at bounding box center [298, 182] width 9 height 9
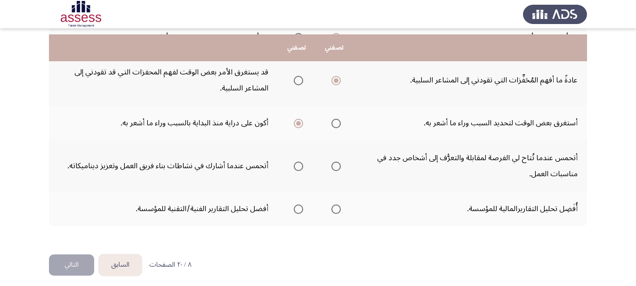
scroll to position [348, 0]
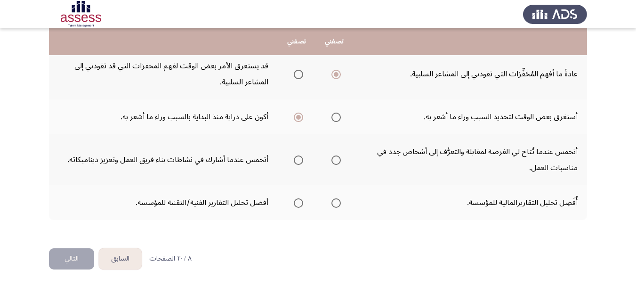
click at [334, 161] on span "Select an option" at bounding box center [336, 159] width 9 height 9
click at [334, 161] on input "Select an option" at bounding box center [336, 159] width 9 height 9
click at [336, 200] on span "Select an option" at bounding box center [336, 202] width 9 height 9
click at [336, 200] on input "Select an option" at bounding box center [336, 202] width 9 height 9
click at [65, 258] on button "التالي" at bounding box center [71, 258] width 45 height 21
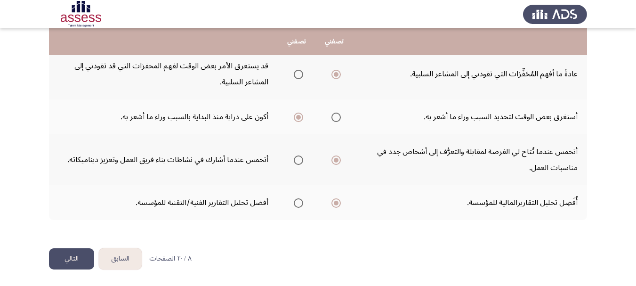
scroll to position [0, 0]
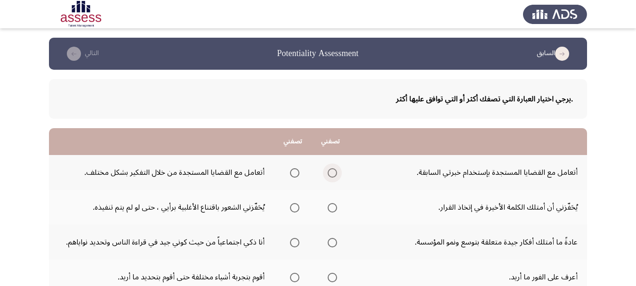
click at [332, 176] on span "Select an option" at bounding box center [332, 172] width 9 height 9
click at [332, 176] on input "Select an option" at bounding box center [332, 172] width 9 height 9
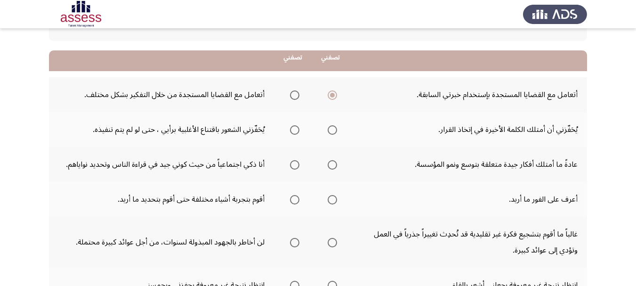
scroll to position [94, 0]
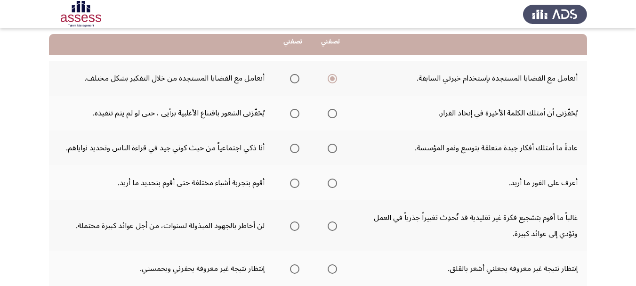
click at [295, 113] on span "Select an option" at bounding box center [294, 113] width 9 height 9
click at [295, 113] on input "Select an option" at bounding box center [294, 113] width 9 height 9
click at [335, 113] on span "Select an option" at bounding box center [332, 113] width 9 height 9
click at [335, 113] on input "Select an option" at bounding box center [332, 113] width 9 height 9
click at [330, 147] on span "Select an option" at bounding box center [332, 148] width 9 height 9
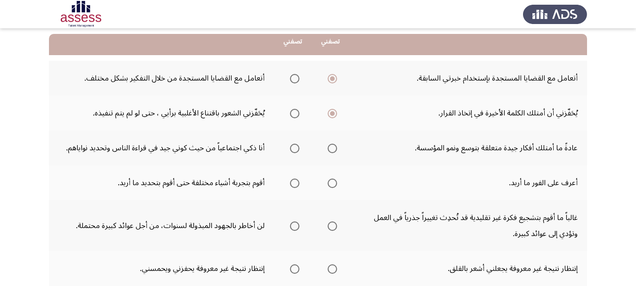
click at [330, 147] on input "Select an option" at bounding box center [332, 148] width 9 height 9
click at [328, 182] on span "Select an option" at bounding box center [332, 183] width 9 height 9
click at [328, 182] on input "Select an option" at bounding box center [332, 183] width 9 height 9
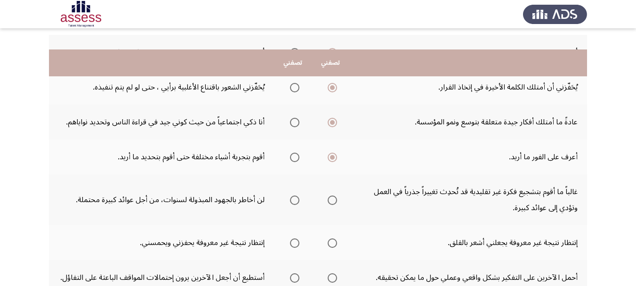
scroll to position [141, 0]
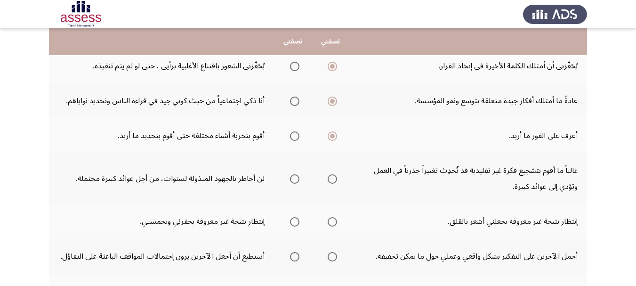
click at [330, 182] on span "Select an option" at bounding box center [332, 178] width 9 height 9
click at [330, 182] on input "Select an option" at bounding box center [332, 178] width 9 height 9
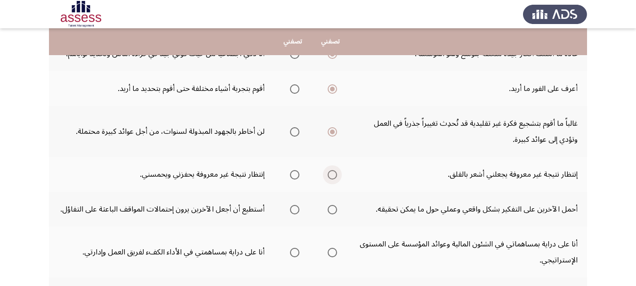
click at [331, 177] on span "Select an option" at bounding box center [332, 174] width 9 height 9
click at [331, 177] on input "Select an option" at bounding box center [332, 174] width 9 height 9
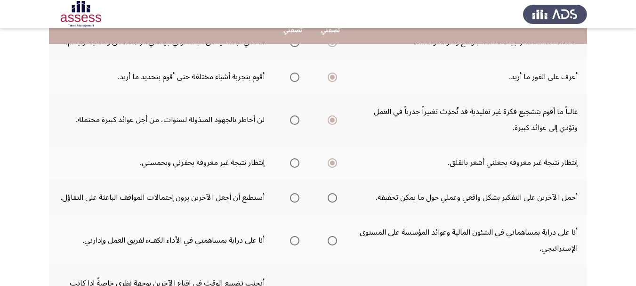
scroll to position [236, 0]
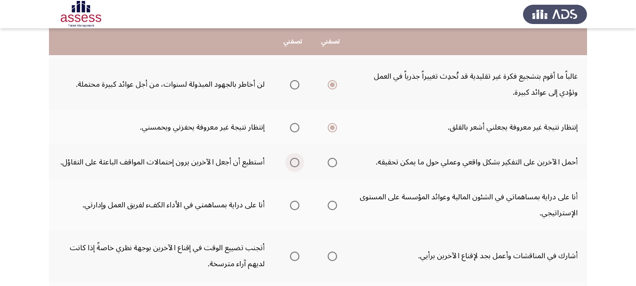
click at [290, 164] on span "Select an option" at bounding box center [294, 162] width 9 height 9
click at [290, 164] on input "Select an option" at bounding box center [294, 162] width 9 height 9
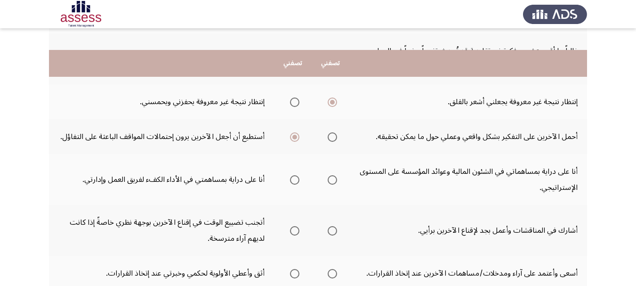
scroll to position [283, 0]
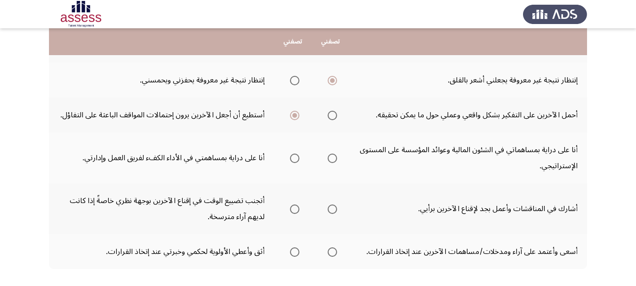
click at [293, 161] on span "Select an option" at bounding box center [294, 158] width 9 height 9
click at [293, 161] on input "Select an option" at bounding box center [294, 158] width 9 height 9
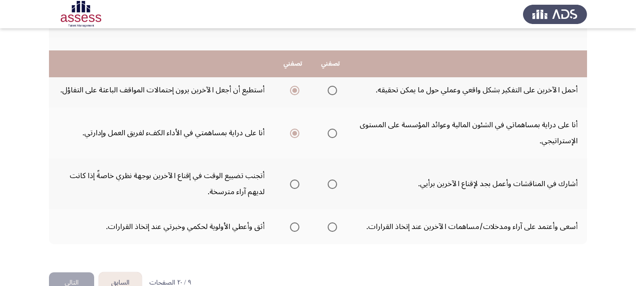
scroll to position [330, 0]
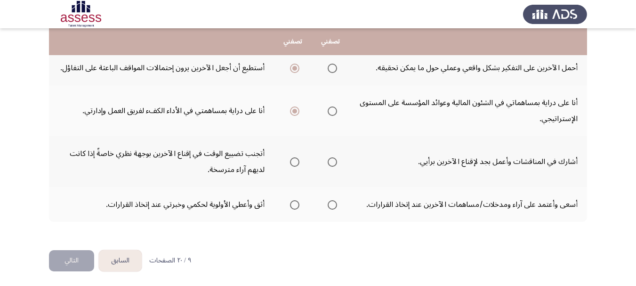
click at [338, 163] on th at bounding box center [331, 161] width 38 height 51
click at [334, 162] on span "Select an option" at bounding box center [332, 161] width 9 height 9
click at [334, 162] on input "Select an option" at bounding box center [332, 161] width 9 height 9
click at [335, 207] on span "Select an option" at bounding box center [332, 204] width 9 height 9
click at [335, 207] on input "Select an option" at bounding box center [332, 204] width 9 height 9
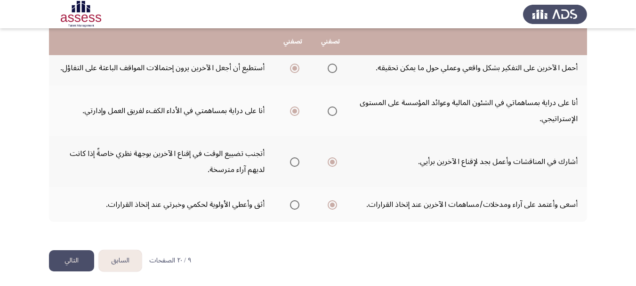
click at [79, 262] on button "التالي" at bounding box center [71, 260] width 45 height 21
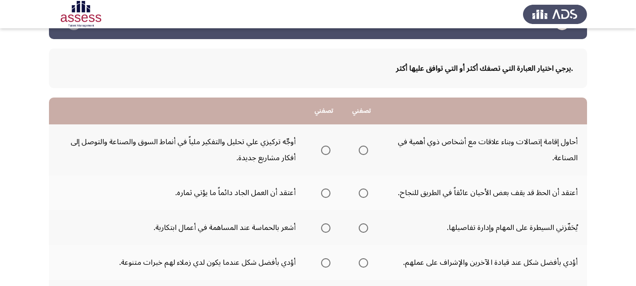
scroll to position [47, 0]
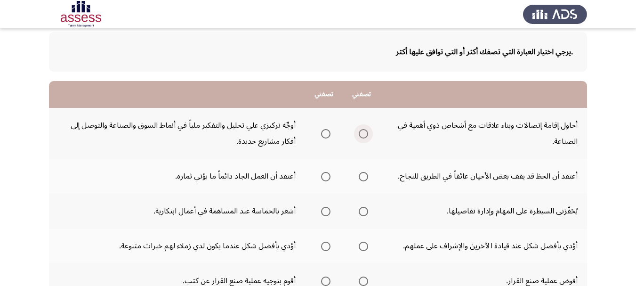
click at [364, 134] on span "Select an option" at bounding box center [363, 133] width 9 height 9
click at [364, 134] on input "Select an option" at bounding box center [363, 133] width 9 height 9
click at [364, 178] on span "Select an option" at bounding box center [363, 176] width 9 height 9
click at [364, 178] on input "Select an option" at bounding box center [363, 176] width 9 height 9
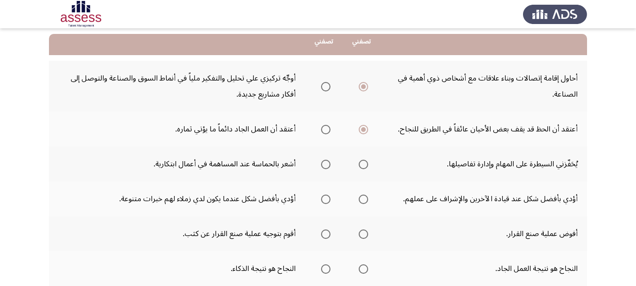
click at [326, 166] on span "Select an option" at bounding box center [325, 164] width 9 height 9
click at [326, 166] on input "Select an option" at bounding box center [325, 164] width 9 height 9
click at [368, 199] on span "Select an option" at bounding box center [363, 199] width 9 height 9
click at [368, 199] on input "Select an option" at bounding box center [363, 199] width 9 height 9
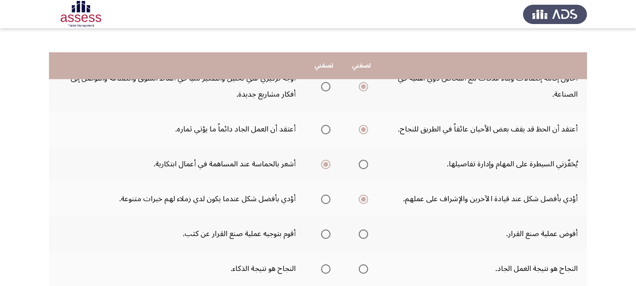
scroll to position [141, 0]
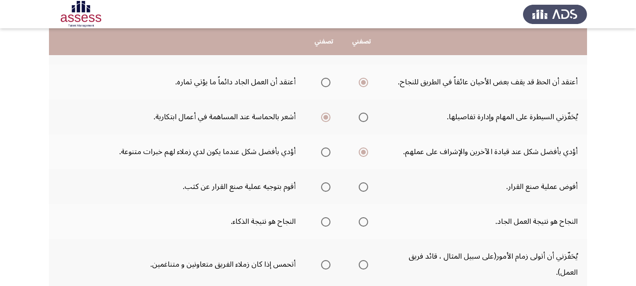
click at [322, 188] on span "Select an option" at bounding box center [325, 186] width 9 height 9
click at [322, 188] on input "Select an option" at bounding box center [325, 186] width 9 height 9
click at [367, 221] on span "Select an option" at bounding box center [363, 221] width 9 height 9
click at [367, 221] on input "Select an option" at bounding box center [363, 221] width 9 height 9
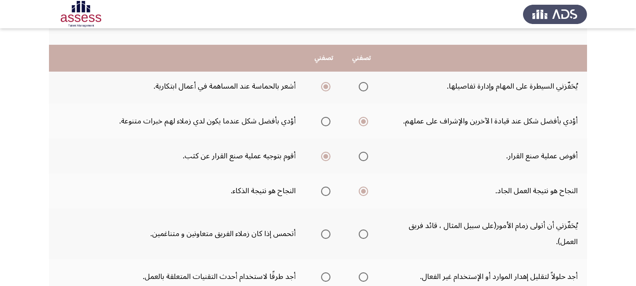
scroll to position [188, 0]
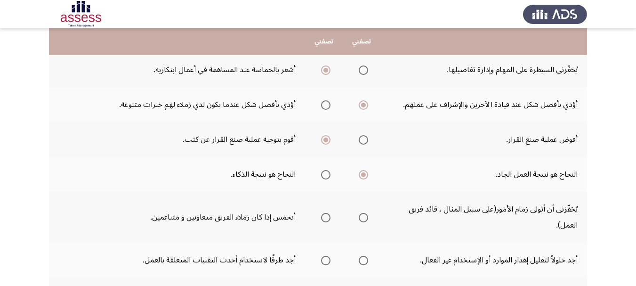
click at [364, 218] on span "Select an option" at bounding box center [363, 217] width 9 height 9
click at [364, 218] on input "Select an option" at bounding box center [363, 217] width 9 height 9
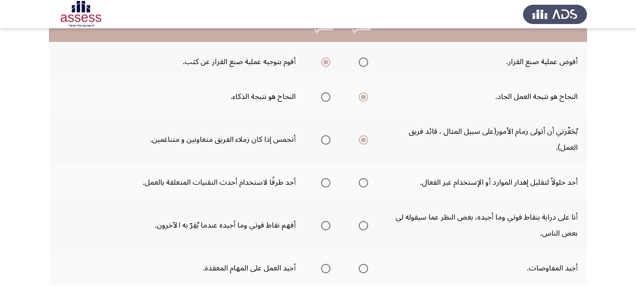
scroll to position [283, 0]
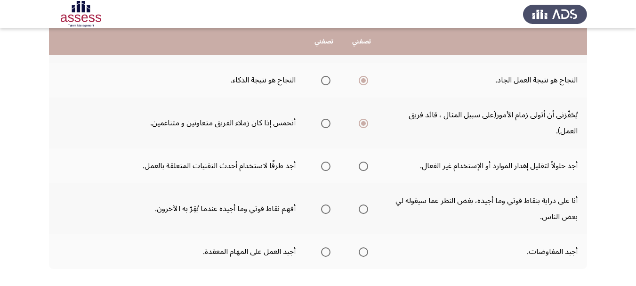
click at [359, 165] on span "Select an option" at bounding box center [363, 166] width 9 height 9
click at [359, 165] on input "Select an option" at bounding box center [363, 166] width 9 height 9
click at [364, 207] on span "Select an option" at bounding box center [363, 208] width 9 height 9
click at [364, 207] on input "Select an option" at bounding box center [363, 208] width 9 height 9
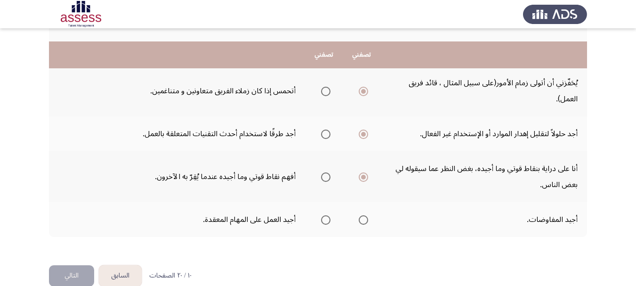
scroll to position [330, 0]
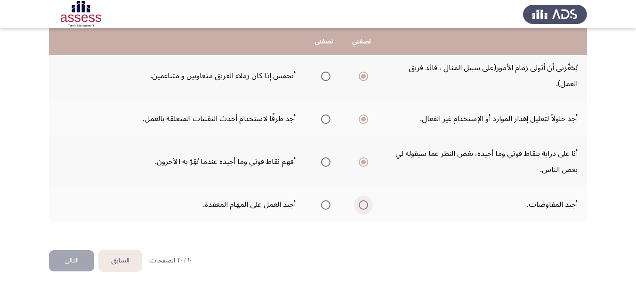
click at [362, 204] on span "Select an option" at bounding box center [363, 204] width 9 height 9
click at [362, 204] on input "Select an option" at bounding box center [363, 204] width 9 height 9
click at [73, 263] on button "التالي" at bounding box center [71, 260] width 45 height 21
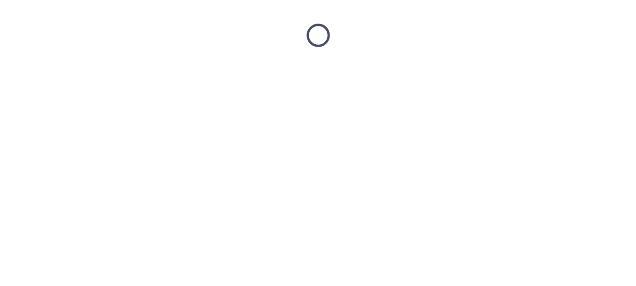
scroll to position [0, 0]
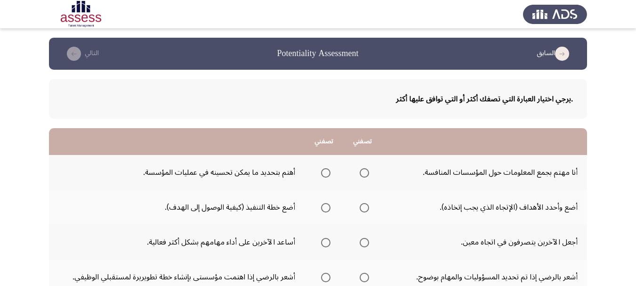
click at [323, 173] on span "Select an option" at bounding box center [325, 172] width 9 height 9
click at [323, 173] on input "Select an option" at bounding box center [325, 172] width 9 height 9
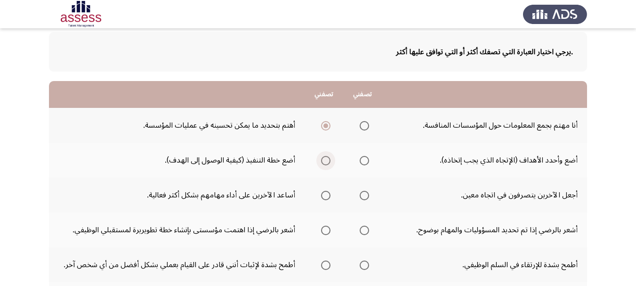
click at [327, 159] on span "Select an option" at bounding box center [325, 160] width 9 height 9
click at [327, 159] on input "Select an option" at bounding box center [325, 160] width 9 height 9
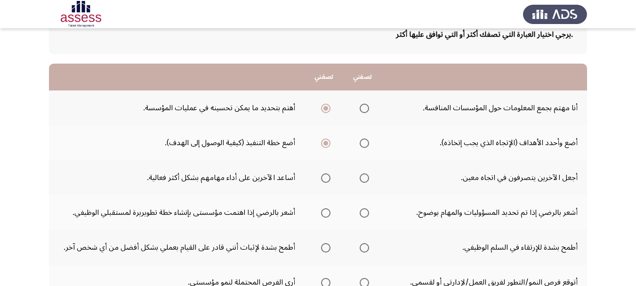
scroll to position [94, 0]
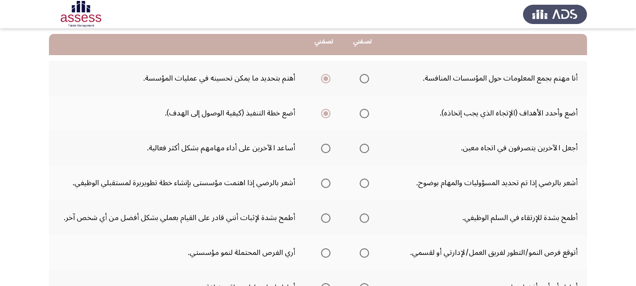
click at [330, 150] on span "Select an option" at bounding box center [325, 148] width 9 height 9
click at [330, 150] on input "Select an option" at bounding box center [325, 148] width 9 height 9
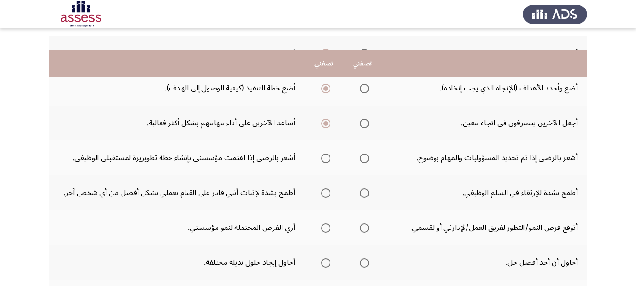
scroll to position [141, 0]
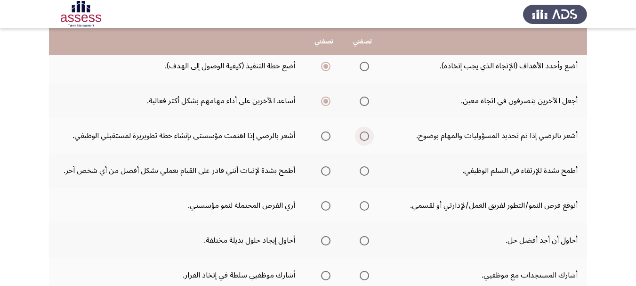
click at [365, 136] on span "Select an option" at bounding box center [365, 136] width 0 height 0
click at [364, 136] on input "Select an option" at bounding box center [364, 135] width 9 height 9
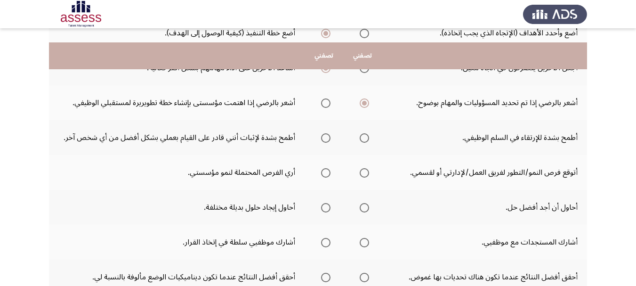
scroll to position [188, 0]
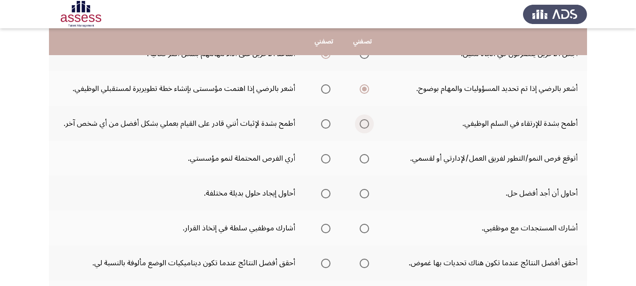
click at [363, 122] on span "Select an option" at bounding box center [364, 123] width 9 height 9
click at [363, 122] on input "Select an option" at bounding box center [364, 123] width 9 height 9
click at [366, 159] on span "Select an option" at bounding box center [364, 158] width 9 height 9
click at [366, 159] on input "Select an option" at bounding box center [364, 158] width 9 height 9
click at [365, 194] on span "Select an option" at bounding box center [364, 193] width 9 height 9
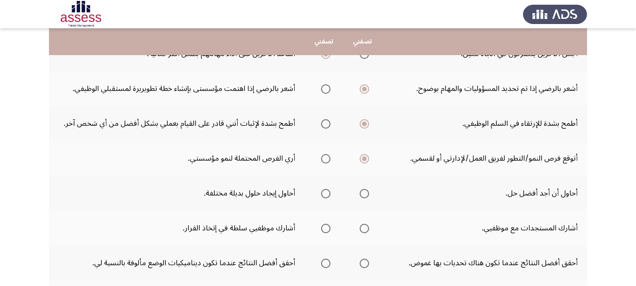
click at [365, 194] on input "Select an option" at bounding box center [364, 193] width 9 height 9
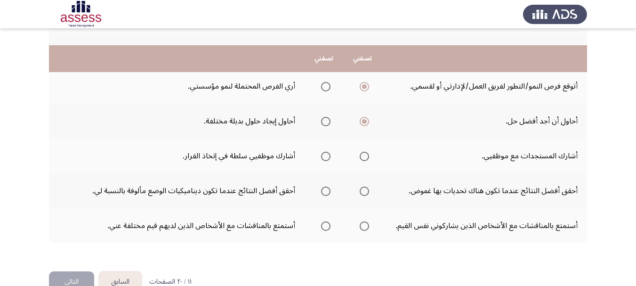
scroll to position [283, 0]
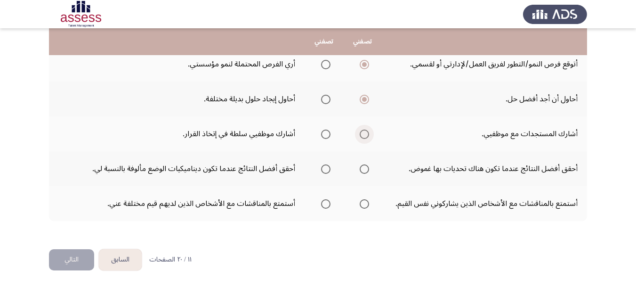
click at [363, 135] on span "Select an option" at bounding box center [364, 134] width 9 height 9
click at [363, 135] on input "Select an option" at bounding box center [364, 134] width 9 height 9
click at [326, 167] on span "Select an option" at bounding box center [325, 168] width 9 height 9
click at [326, 167] on input "Select an option" at bounding box center [325, 168] width 9 height 9
click at [366, 204] on span "Select an option" at bounding box center [364, 203] width 9 height 9
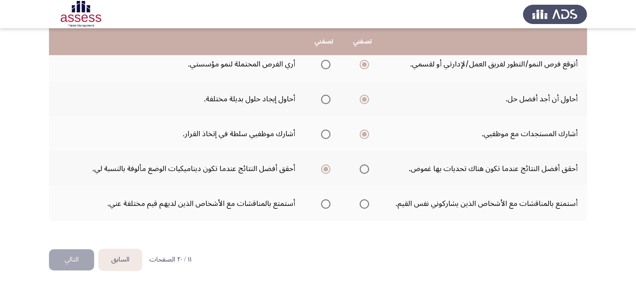
click at [366, 204] on input "Select an option" at bounding box center [364, 203] width 9 height 9
click at [71, 257] on button "التالي" at bounding box center [71, 259] width 45 height 21
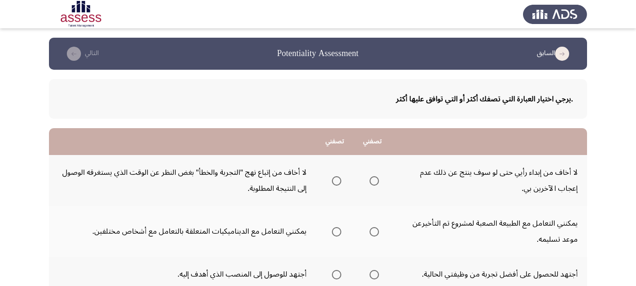
click at [373, 182] on span "Select an option" at bounding box center [374, 180] width 9 height 9
click at [373, 182] on input "Select an option" at bounding box center [374, 180] width 9 height 9
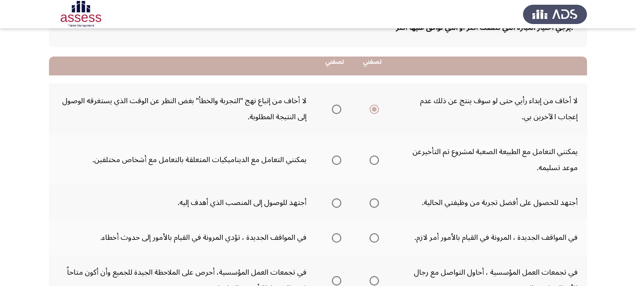
scroll to position [94, 0]
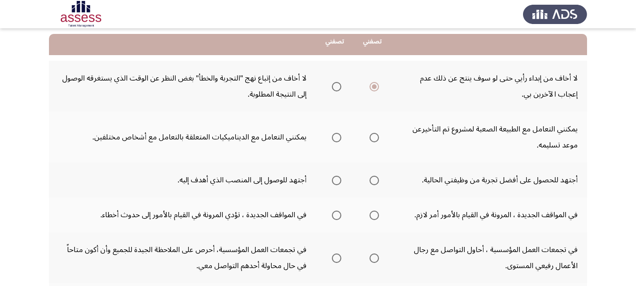
click at [333, 138] on span "Select an option" at bounding box center [336, 137] width 9 height 9
click at [333, 138] on input "Select an option" at bounding box center [336, 137] width 9 height 9
click at [375, 183] on span "Select an option" at bounding box center [374, 180] width 9 height 9
click at [375, 183] on input "Select an option" at bounding box center [374, 180] width 9 height 9
click at [340, 180] on span "Select an option" at bounding box center [336, 180] width 9 height 9
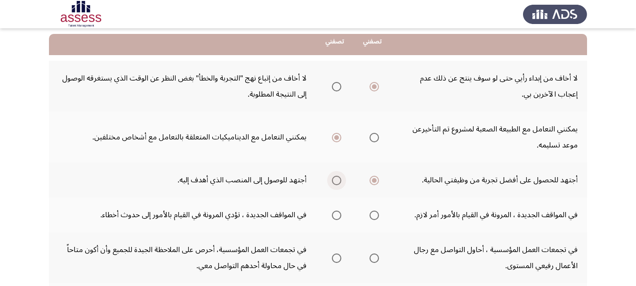
click at [340, 180] on input "Select an option" at bounding box center [336, 180] width 9 height 9
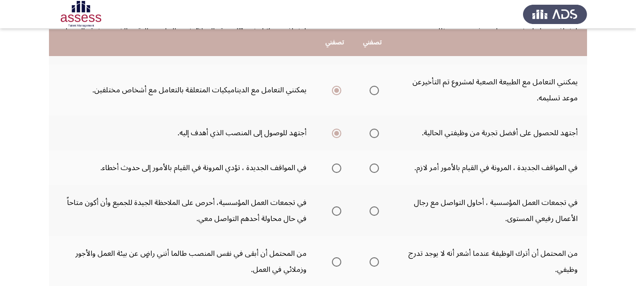
scroll to position [188, 0]
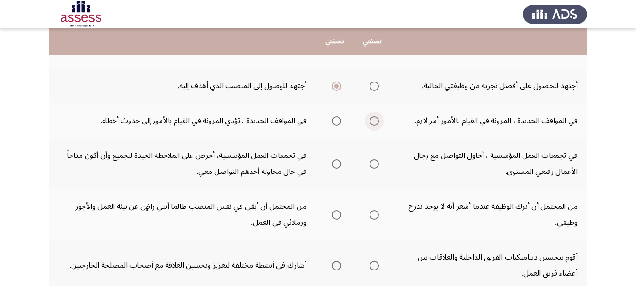
click at [375, 123] on span "Select an option" at bounding box center [374, 120] width 9 height 9
click at [375, 123] on input "Select an option" at bounding box center [374, 120] width 9 height 9
click at [334, 164] on span "Select an option" at bounding box center [336, 163] width 9 height 9
click at [334, 164] on input "Select an option" at bounding box center [336, 163] width 9 height 9
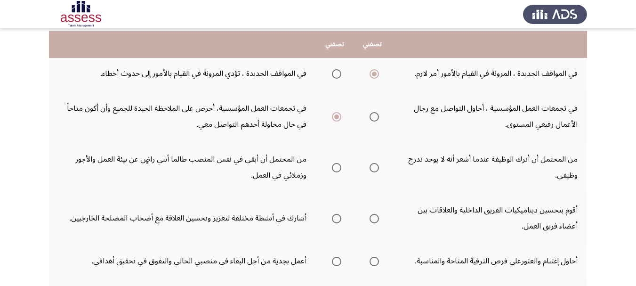
scroll to position [283, 0]
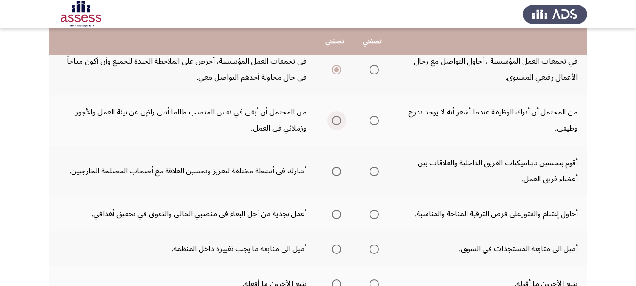
click at [338, 120] on span "Select an option" at bounding box center [336, 120] width 9 height 9
click at [338, 120] on input "Select an option" at bounding box center [336, 120] width 9 height 9
click at [371, 173] on span "Select an option" at bounding box center [374, 171] width 9 height 9
click at [371, 173] on input "Select an option" at bounding box center [374, 171] width 9 height 9
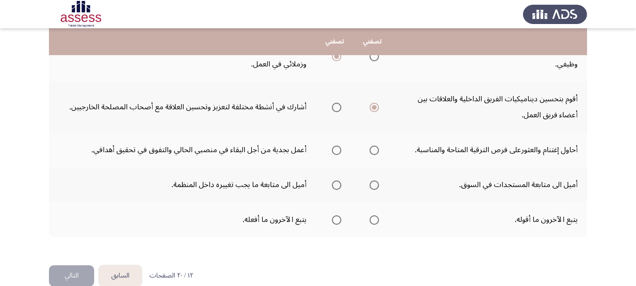
scroll to position [364, 0]
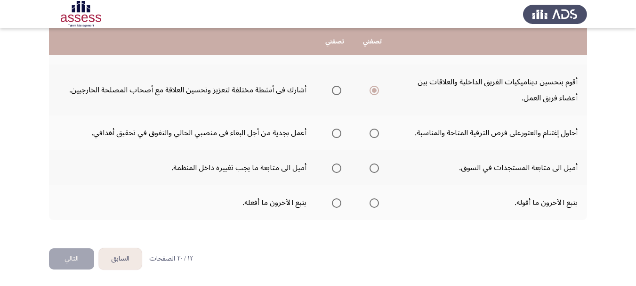
click at [374, 135] on span "Select an option" at bounding box center [374, 133] width 9 height 9
click at [374, 135] on input "Select an option" at bounding box center [374, 133] width 9 height 9
click at [371, 170] on span "Select an option" at bounding box center [374, 167] width 9 height 9
click at [371, 170] on input "Select an option" at bounding box center [374, 167] width 9 height 9
click at [336, 207] on span "Select an option" at bounding box center [336, 202] width 9 height 9
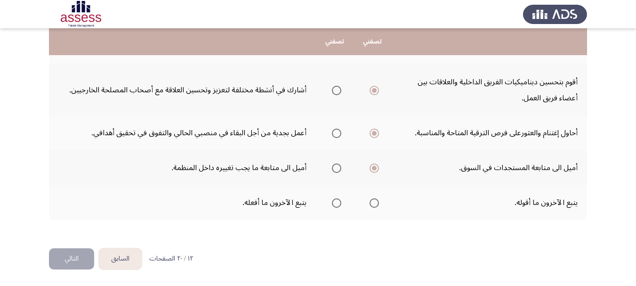
click at [336, 207] on input "Select an option" at bounding box center [336, 202] width 9 height 9
click at [63, 260] on button "التالي" at bounding box center [71, 258] width 45 height 21
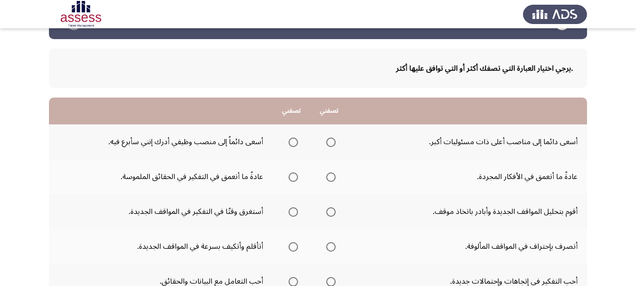
scroll to position [47, 0]
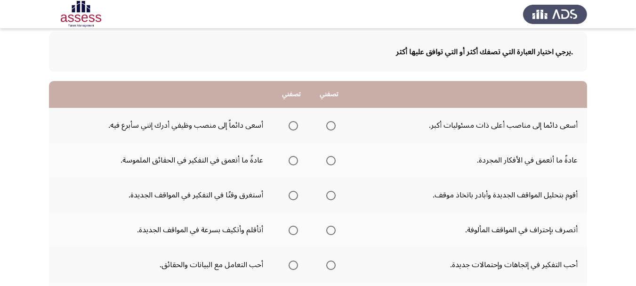
click at [295, 126] on span "Select an option" at bounding box center [293, 125] width 9 height 9
click at [295, 126] on input "Select an option" at bounding box center [293, 125] width 9 height 9
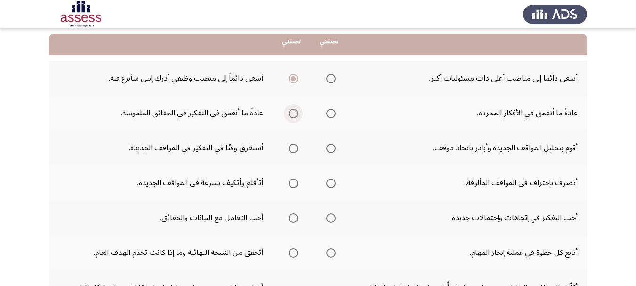
click at [288, 115] on label "Select an option" at bounding box center [291, 113] width 13 height 9
click at [289, 115] on input "Select an option" at bounding box center [293, 113] width 9 height 9
click at [332, 151] on span "Select an option" at bounding box center [330, 148] width 9 height 9
click at [332, 151] on input "Select an option" at bounding box center [330, 148] width 9 height 9
click at [296, 184] on span "Select an option" at bounding box center [293, 183] width 9 height 9
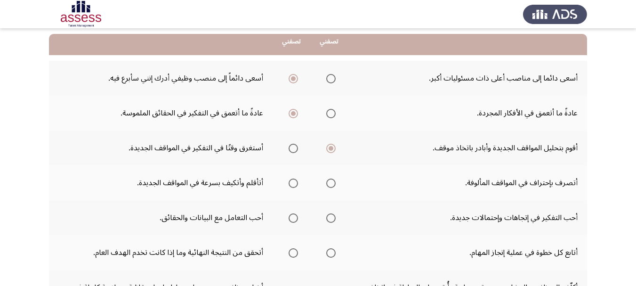
click at [296, 184] on input "Select an option" at bounding box center [293, 183] width 9 height 9
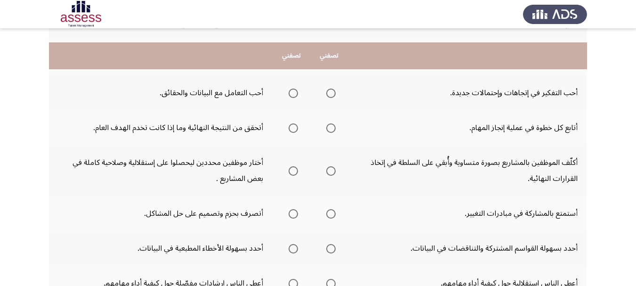
scroll to position [236, 0]
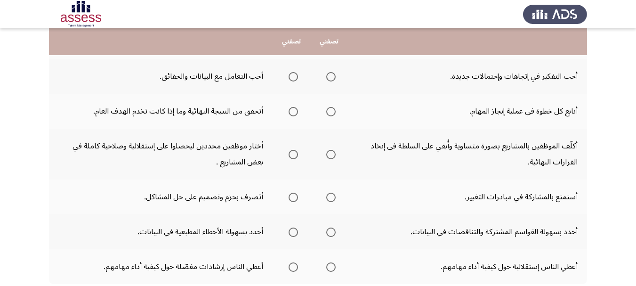
click at [292, 75] on span "Select an option" at bounding box center [293, 76] width 9 height 9
click at [292, 75] on input "Select an option" at bounding box center [293, 76] width 9 height 9
click at [298, 113] on span "Select an option" at bounding box center [293, 111] width 9 height 9
click at [298, 113] on input "Select an option" at bounding box center [293, 111] width 9 height 9
click at [291, 155] on span "Select an option" at bounding box center [293, 154] width 9 height 9
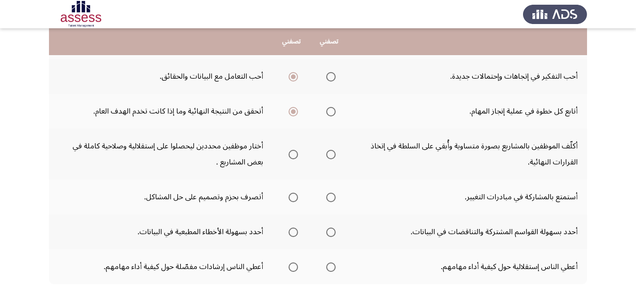
click at [291, 155] on input "Select an option" at bounding box center [293, 154] width 9 height 9
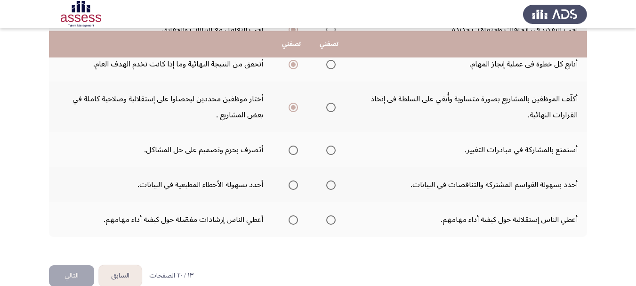
scroll to position [300, 0]
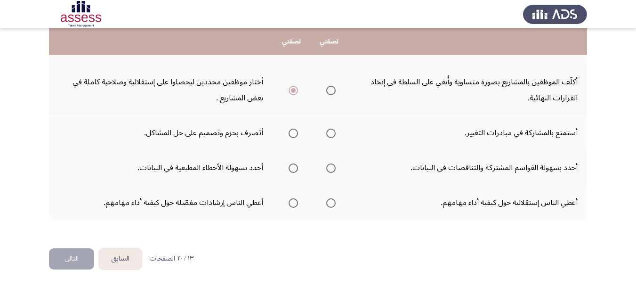
click at [293, 133] on span "Select an option" at bounding box center [293, 133] width 0 height 0
click at [295, 133] on input "Select an option" at bounding box center [293, 133] width 9 height 9
click at [332, 171] on span "Select an option" at bounding box center [330, 167] width 9 height 9
click at [332, 171] on input "Select an option" at bounding box center [330, 167] width 9 height 9
click at [296, 201] on span "Select an option" at bounding box center [293, 202] width 9 height 9
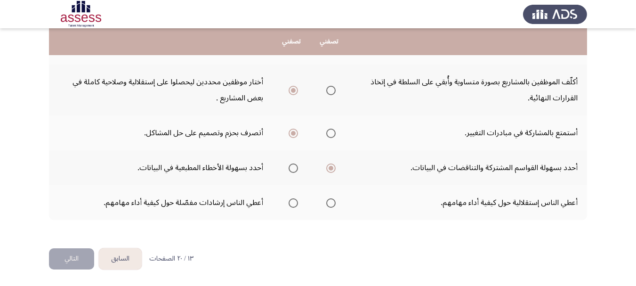
click at [296, 201] on input "Select an option" at bounding box center [293, 202] width 9 height 9
click at [65, 257] on button "التالي" at bounding box center [71, 258] width 45 height 21
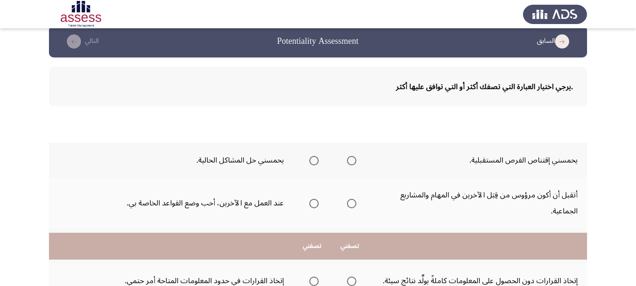
scroll to position [0, 0]
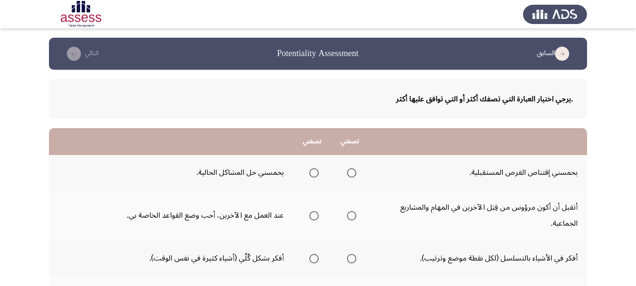
click at [315, 173] on span "Select an option" at bounding box center [313, 172] width 9 height 9
click at [315, 173] on input "Select an option" at bounding box center [313, 172] width 9 height 9
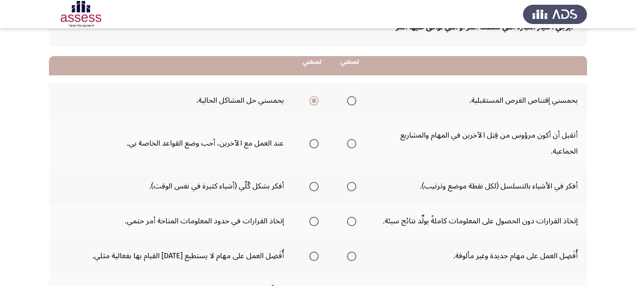
scroll to position [94, 0]
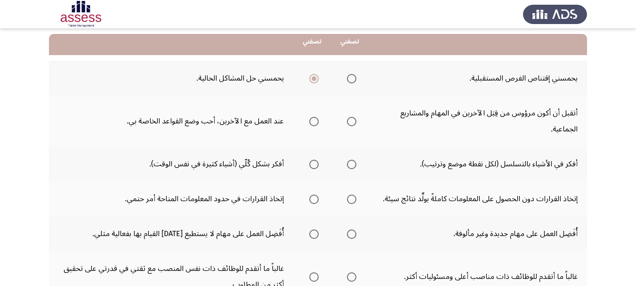
click at [316, 123] on span "Select an option" at bounding box center [313, 121] width 9 height 9
click at [316, 123] on input "Select an option" at bounding box center [313, 121] width 9 height 9
click at [351, 163] on span "Select an option" at bounding box center [351, 164] width 9 height 9
click at [351, 163] on input "Select an option" at bounding box center [351, 164] width 9 height 9
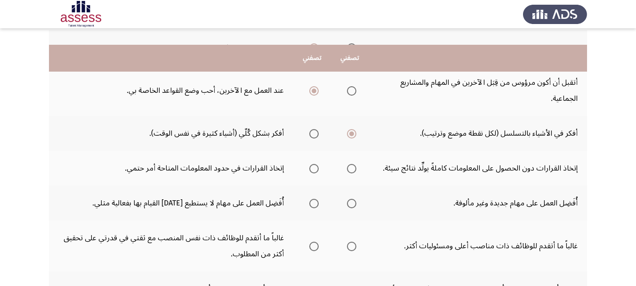
scroll to position [141, 0]
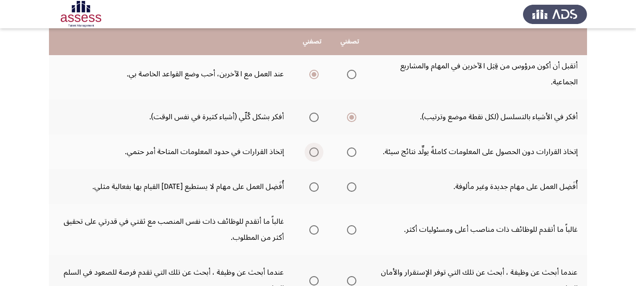
click at [316, 154] on span "Select an option" at bounding box center [313, 151] width 9 height 9
click at [316, 154] on input "Select an option" at bounding box center [313, 151] width 9 height 9
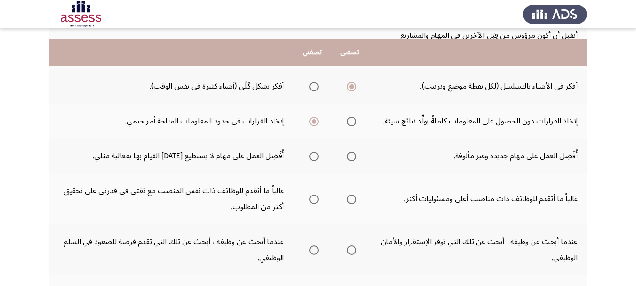
scroll to position [188, 0]
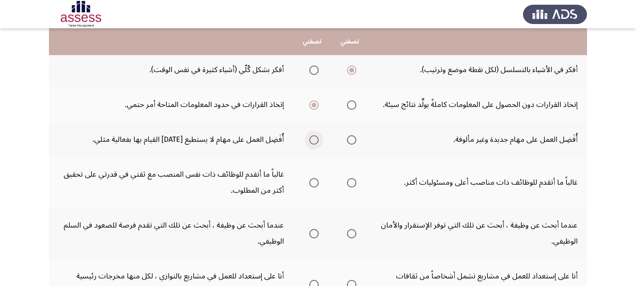
click at [316, 140] on span "Select an option" at bounding box center [313, 139] width 9 height 9
click at [316, 140] on input "Select an option" at bounding box center [313, 139] width 9 height 9
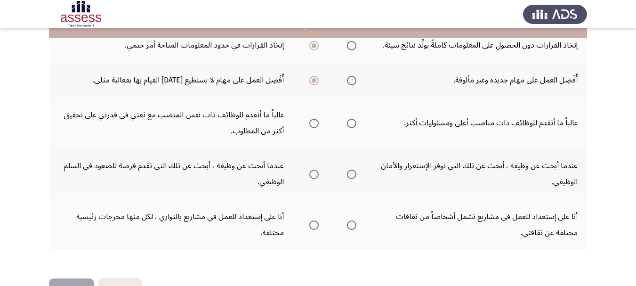
scroll to position [231, 0]
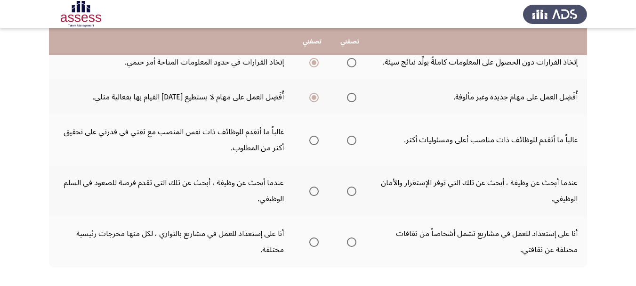
click at [313, 138] on span "Select an option" at bounding box center [313, 140] width 9 height 9
click at [313, 138] on input "Select an option" at bounding box center [313, 140] width 9 height 9
click at [314, 192] on span "Select an option" at bounding box center [313, 191] width 9 height 9
click at [314, 192] on input "Select an option" at bounding box center [313, 191] width 9 height 9
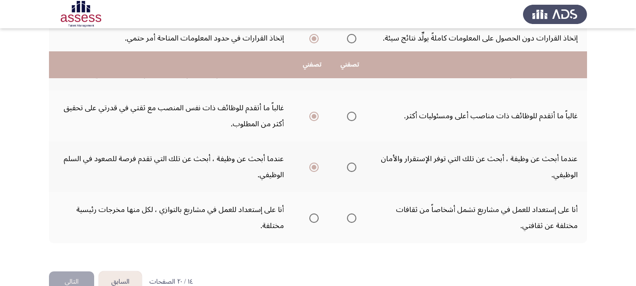
scroll to position [278, 0]
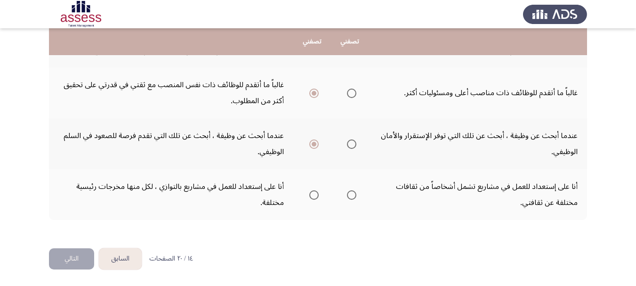
click at [352, 196] on span "Select an option" at bounding box center [351, 194] width 9 height 9
click at [352, 196] on input "Select an option" at bounding box center [351, 194] width 9 height 9
click at [76, 254] on button "التالي" at bounding box center [71, 258] width 45 height 21
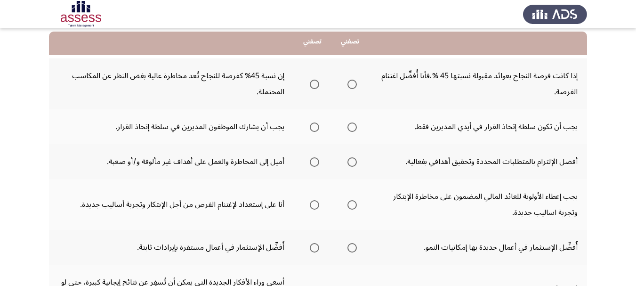
scroll to position [98, 0]
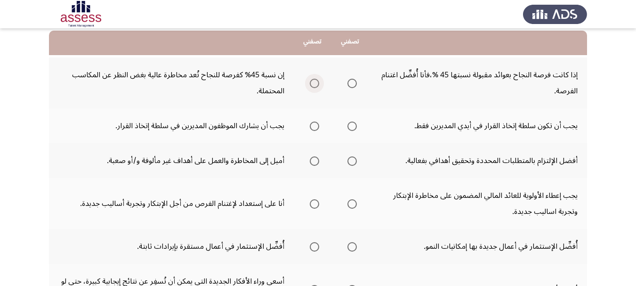
click at [316, 84] on span "Select an option" at bounding box center [314, 83] width 9 height 9
click at [316, 84] on input "Select an option" at bounding box center [314, 83] width 9 height 9
click at [314, 131] on mat-radio-group "Select an option" at bounding box center [312, 126] width 13 height 16
click at [314, 129] on span "Select an option" at bounding box center [314, 126] width 9 height 9
click at [314, 129] on input "Select an option" at bounding box center [314, 126] width 9 height 9
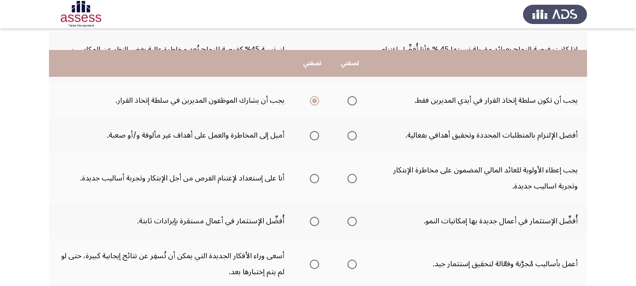
scroll to position [145, 0]
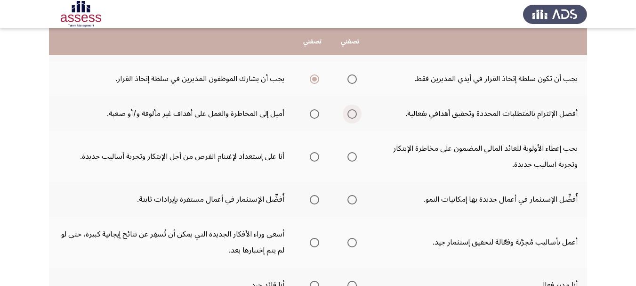
click at [354, 111] on span "Select an option" at bounding box center [352, 113] width 9 height 9
click at [354, 111] on input "Select an option" at bounding box center [352, 113] width 9 height 9
click at [350, 157] on span "Select an option" at bounding box center [352, 156] width 9 height 9
click at [350, 157] on input "Select an option" at bounding box center [352, 156] width 9 height 9
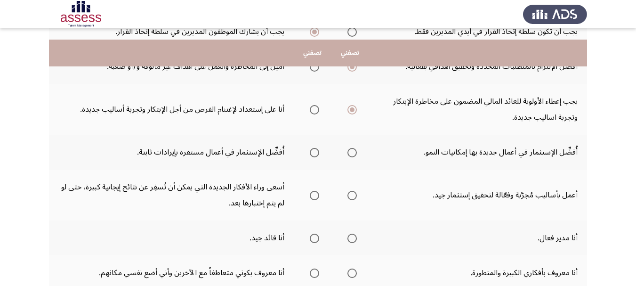
scroll to position [239, 0]
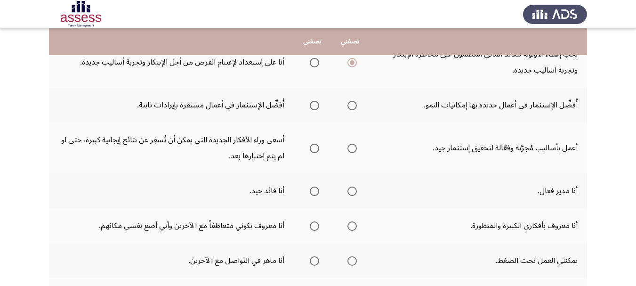
click at [348, 105] on span "Select an option" at bounding box center [352, 105] width 9 height 9
click at [348, 105] on input "Select an option" at bounding box center [352, 105] width 9 height 9
click at [352, 152] on span "Select an option" at bounding box center [352, 148] width 9 height 9
click at [352, 152] on input "Select an option" at bounding box center [352, 148] width 9 height 9
click at [311, 191] on span "Select an option" at bounding box center [314, 191] width 9 height 9
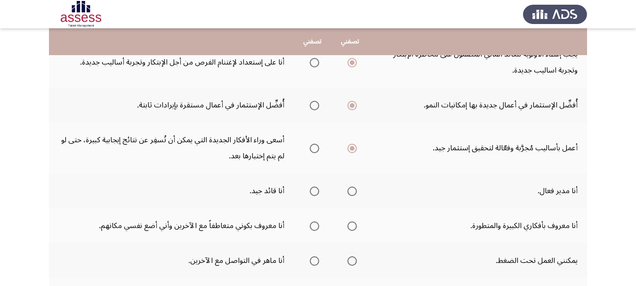
click at [311, 191] on input "Select an option" at bounding box center [314, 191] width 9 height 9
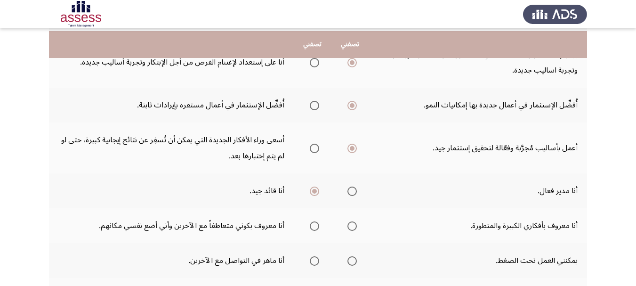
scroll to position [286, 0]
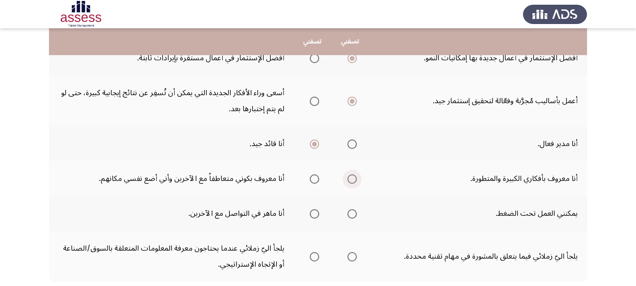
click at [350, 179] on span "Select an option" at bounding box center [352, 178] width 9 height 9
click at [350, 179] on input "Select an option" at bounding box center [352, 178] width 9 height 9
click at [312, 214] on span "Select an option" at bounding box center [314, 213] width 9 height 9
click at [312, 214] on input "Select an option" at bounding box center [314, 213] width 9 height 9
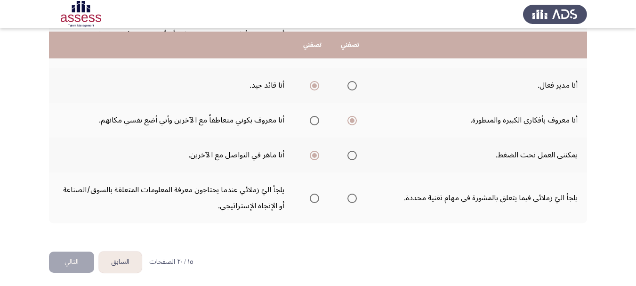
scroll to position [348, 0]
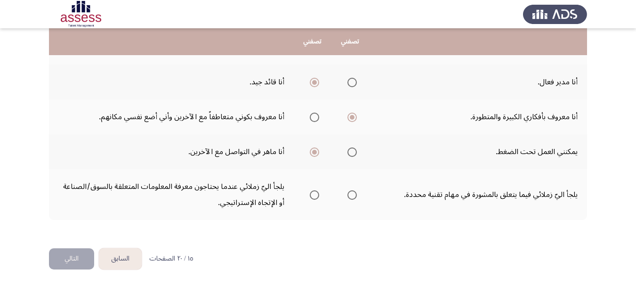
click at [357, 196] on th at bounding box center [351, 194] width 38 height 51
click at [352, 195] on span "Select an option" at bounding box center [352, 194] width 9 height 9
click at [352, 195] on input "Select an option" at bounding box center [352, 194] width 9 height 9
click at [74, 260] on button "التالي" at bounding box center [71, 258] width 45 height 21
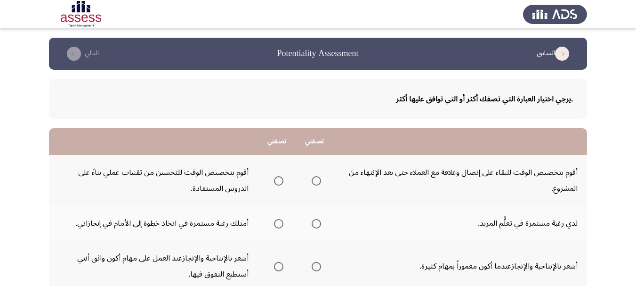
click at [313, 180] on span "Select an option" at bounding box center [316, 180] width 9 height 9
click at [313, 180] on input "Select an option" at bounding box center [316, 180] width 9 height 9
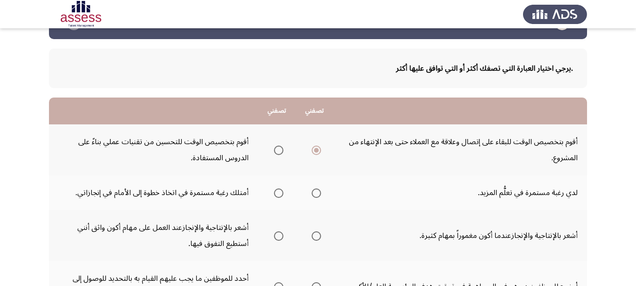
scroll to position [47, 0]
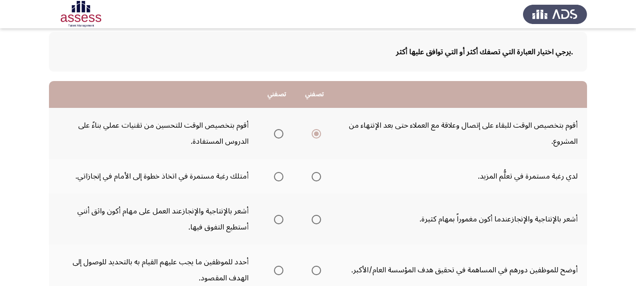
click at [317, 179] on span "Select an option" at bounding box center [316, 176] width 9 height 9
click at [317, 179] on input "Select an option" at bounding box center [316, 176] width 9 height 9
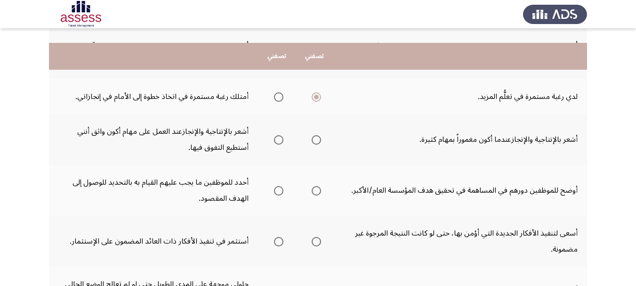
scroll to position [141, 0]
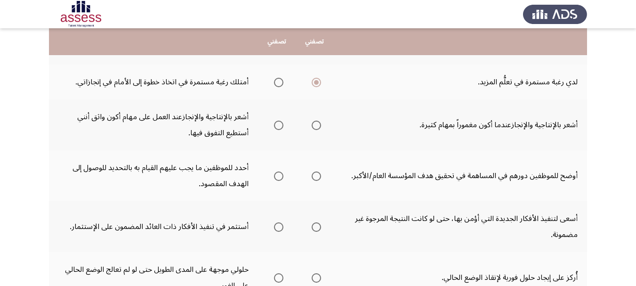
click at [281, 129] on span "Select an option" at bounding box center [278, 125] width 9 height 9
click at [281, 129] on input "Select an option" at bounding box center [278, 125] width 9 height 9
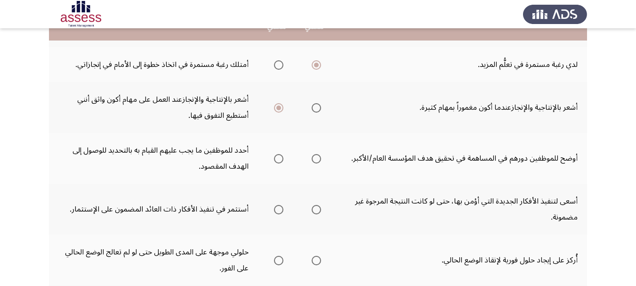
scroll to position [188, 0]
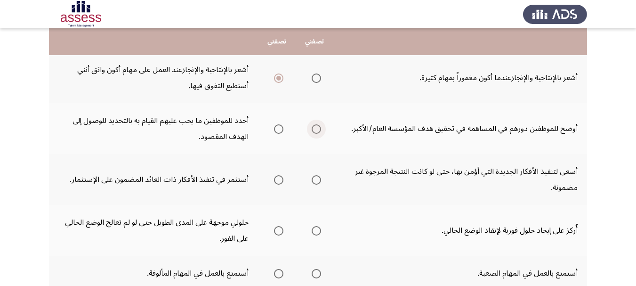
click at [317, 127] on span "Select an option" at bounding box center [316, 128] width 9 height 9
click at [317, 127] on input "Select an option" at bounding box center [316, 128] width 9 height 9
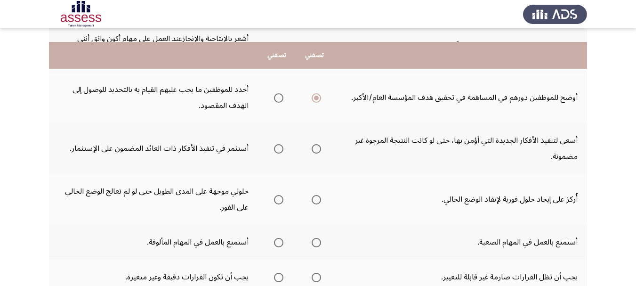
scroll to position [236, 0]
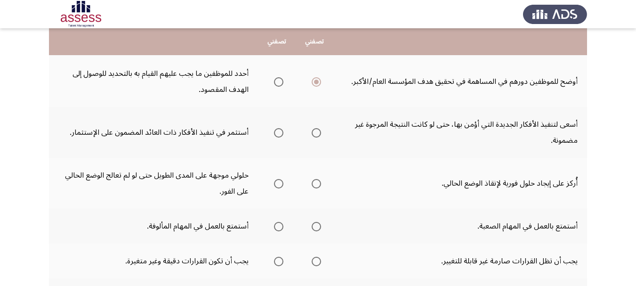
click at [278, 133] on span "Select an option" at bounding box center [278, 132] width 9 height 9
click at [278, 133] on input "Select an option" at bounding box center [278, 132] width 9 height 9
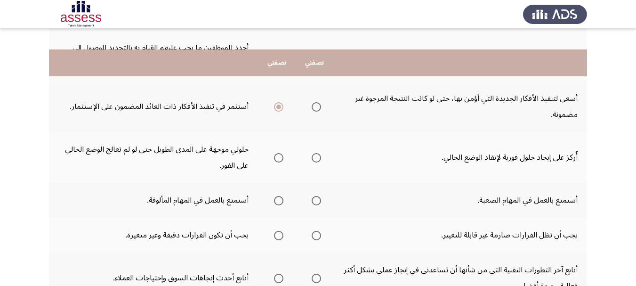
scroll to position [283, 0]
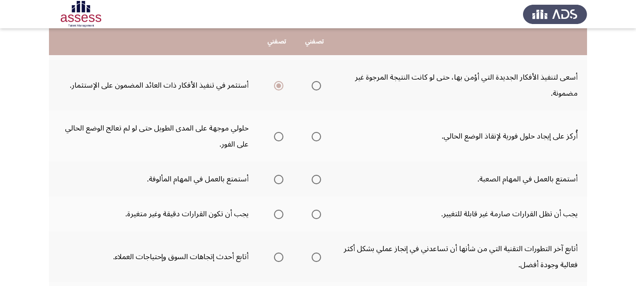
click at [319, 137] on span "Select an option" at bounding box center [316, 136] width 9 height 9
click at [319, 137] on input "Select an option" at bounding box center [316, 136] width 9 height 9
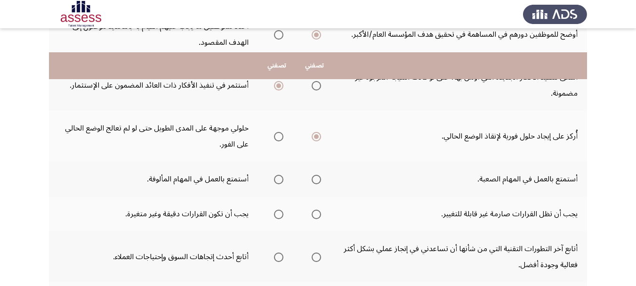
scroll to position [330, 0]
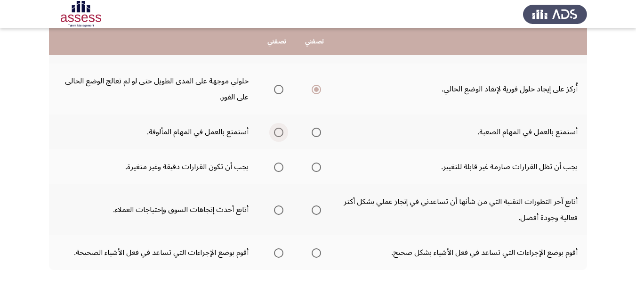
click at [282, 135] on span "Select an option" at bounding box center [278, 132] width 9 height 9
click at [282, 135] on input "Select an option" at bounding box center [278, 132] width 9 height 9
click at [280, 166] on span "Select an option" at bounding box center [278, 167] width 9 height 9
click at [280, 166] on input "Select an option" at bounding box center [278, 167] width 9 height 9
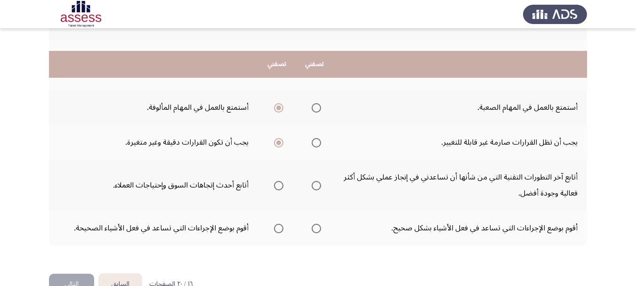
scroll to position [377, 0]
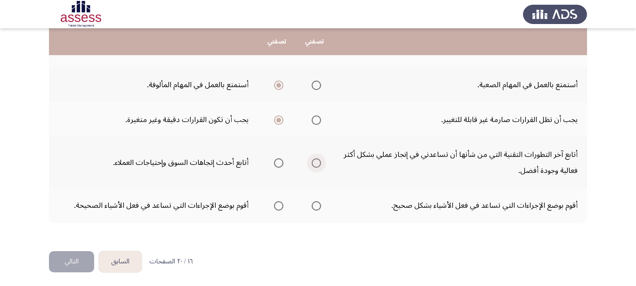
click at [317, 163] on span "Select an option" at bounding box center [316, 162] width 9 height 9
click at [317, 163] on input "Select an option" at bounding box center [316, 162] width 9 height 9
click at [282, 209] on span "Select an option" at bounding box center [278, 205] width 9 height 9
click at [282, 209] on input "Select an option" at bounding box center [278, 205] width 9 height 9
click at [66, 261] on button "التالي" at bounding box center [71, 261] width 45 height 21
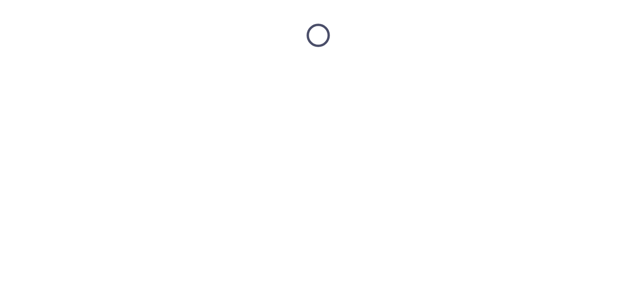
scroll to position [0, 0]
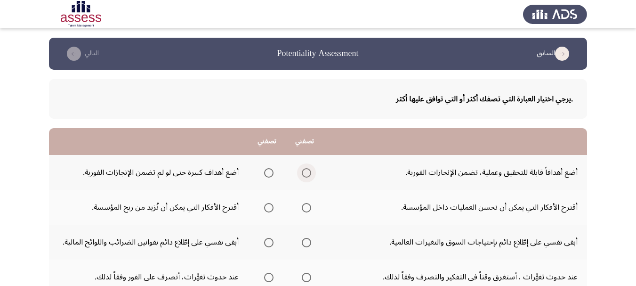
click at [305, 172] on span "Select an option" at bounding box center [306, 172] width 9 height 9
click at [305, 172] on input "Select an option" at bounding box center [306, 172] width 9 height 9
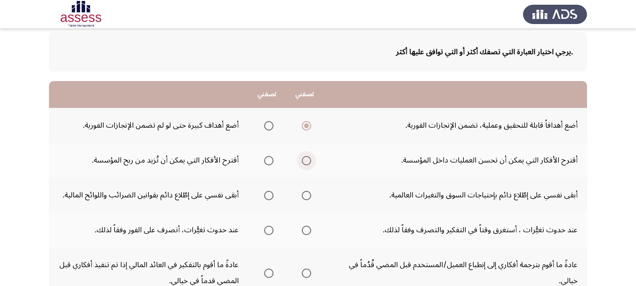
click at [306, 161] on span "Select an option" at bounding box center [306, 160] width 9 height 9
click at [306, 161] on input "Select an option" at bounding box center [306, 160] width 9 height 9
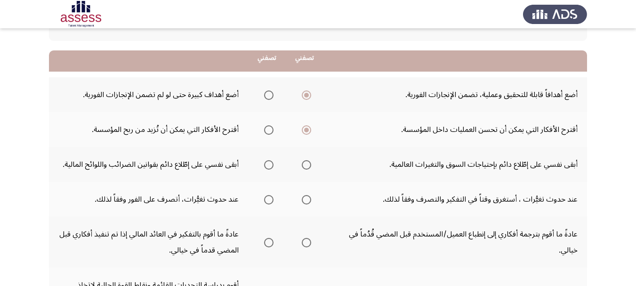
scroll to position [94, 0]
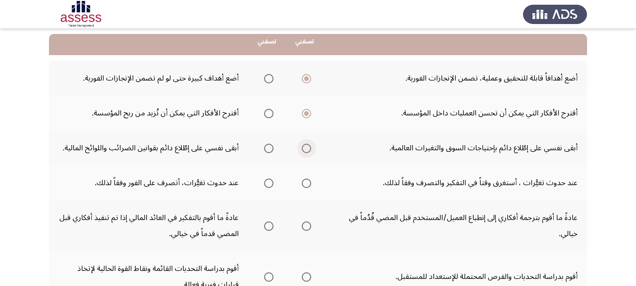
click at [299, 152] on label "Select an option" at bounding box center [304, 148] width 13 height 9
click at [302, 152] on input "Select an option" at bounding box center [306, 148] width 9 height 9
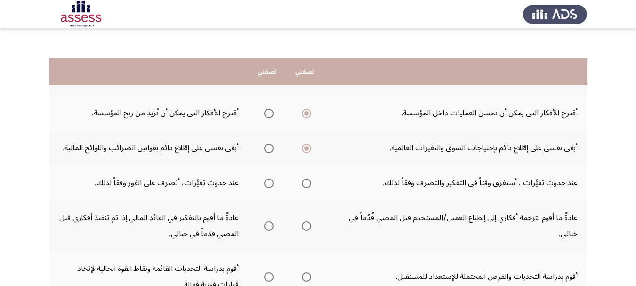
scroll to position [141, 0]
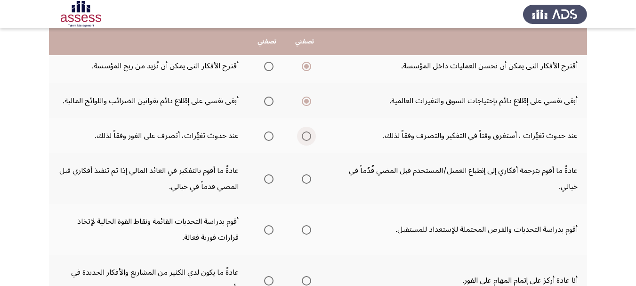
click at [309, 137] on span "Select an option" at bounding box center [306, 135] width 9 height 9
click at [309, 137] on input "Select an option" at bounding box center [306, 135] width 9 height 9
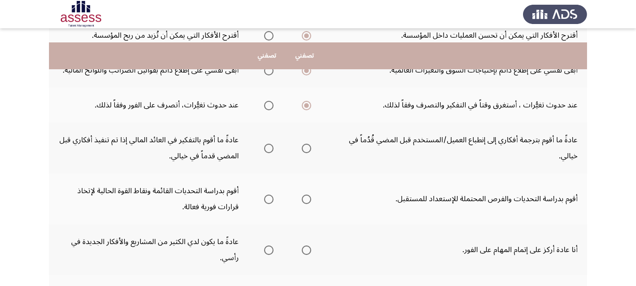
scroll to position [188, 0]
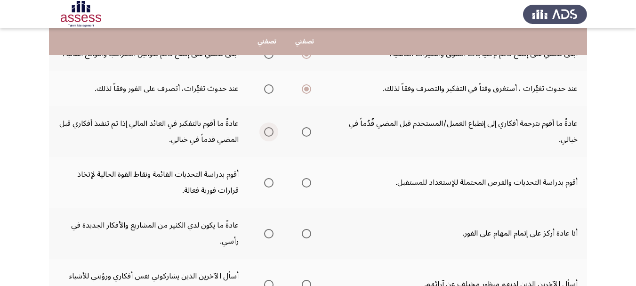
click at [267, 133] on span "Select an option" at bounding box center [268, 131] width 9 height 9
click at [267, 133] on input "Select an option" at bounding box center [268, 131] width 9 height 9
click at [308, 129] on span "Select an option" at bounding box center [306, 131] width 9 height 9
click at [308, 129] on input "Select an option" at bounding box center [306, 131] width 9 height 9
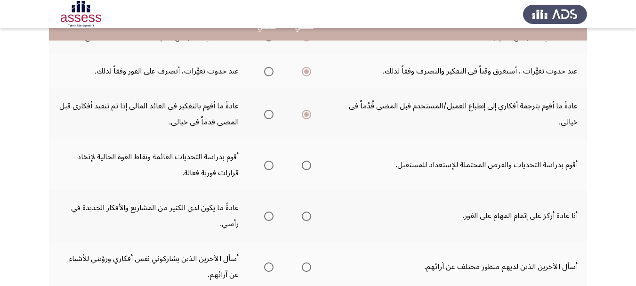
scroll to position [236, 0]
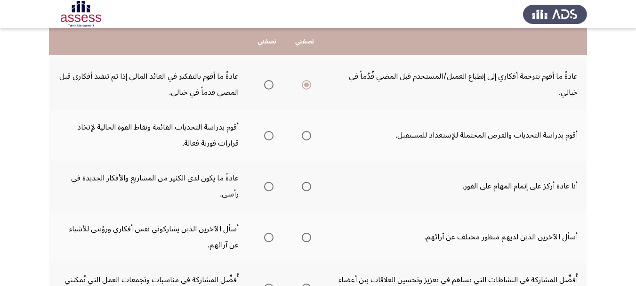
click at [271, 138] on span "Select an option" at bounding box center [268, 135] width 9 height 9
click at [271, 138] on input "Select an option" at bounding box center [268, 135] width 9 height 9
click at [303, 185] on span "Select an option" at bounding box center [306, 186] width 9 height 9
click at [303, 185] on input "Select an option" at bounding box center [306, 186] width 9 height 9
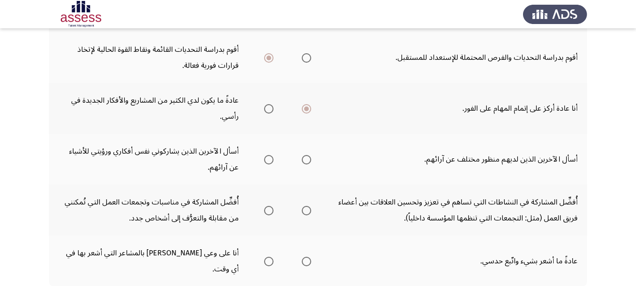
scroll to position [330, 0]
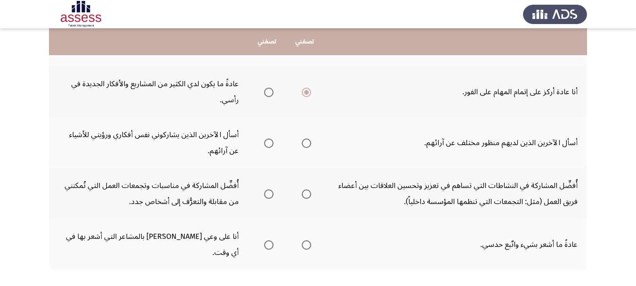
click at [305, 141] on span "Select an option" at bounding box center [306, 142] width 9 height 9
click at [305, 141] on input "Select an option" at bounding box center [306, 142] width 9 height 9
click at [269, 194] on span "Select an option" at bounding box center [269, 194] width 0 height 0
click at [269, 194] on input "Select an option" at bounding box center [268, 193] width 9 height 9
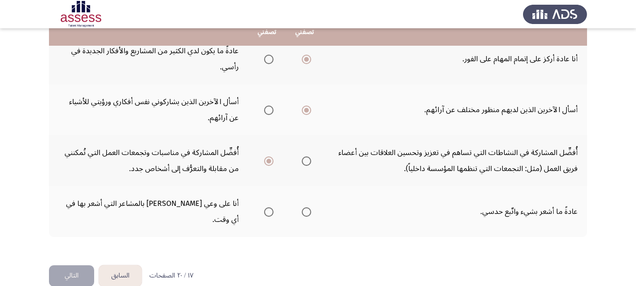
scroll to position [364, 0]
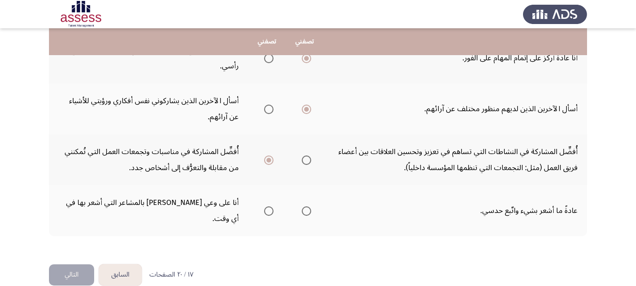
click at [273, 206] on span "Select an option" at bounding box center [268, 210] width 9 height 9
click at [273, 206] on input "Select an option" at bounding box center [268, 210] width 9 height 9
click at [52, 264] on button "التالي" at bounding box center [71, 274] width 45 height 21
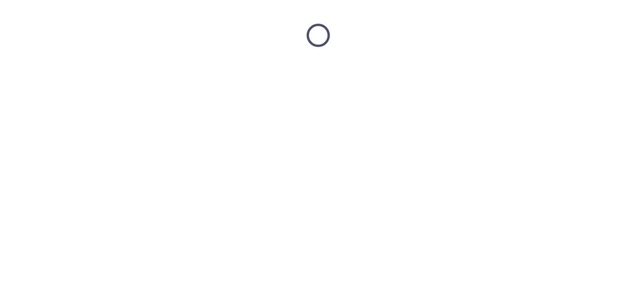
scroll to position [0, 0]
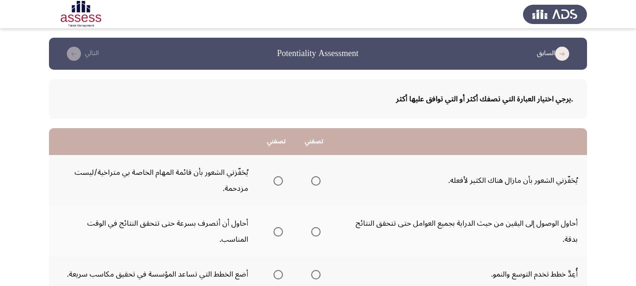
click at [316, 183] on span "Select an option" at bounding box center [315, 180] width 9 height 9
click at [316, 183] on input "Select an option" at bounding box center [315, 180] width 9 height 9
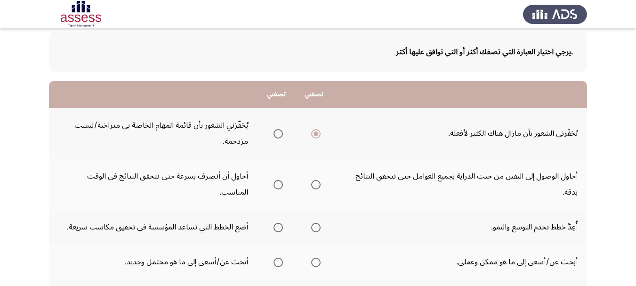
scroll to position [94, 0]
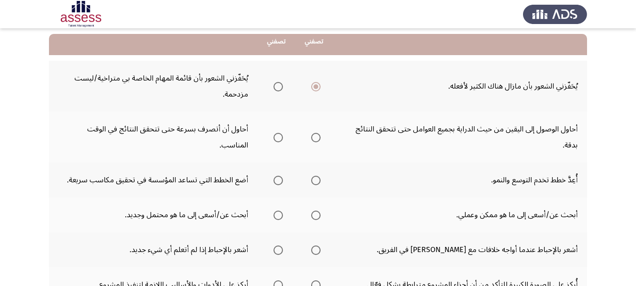
click at [278, 136] on span "Select an option" at bounding box center [278, 137] width 9 height 9
click at [278, 136] on input "Select an option" at bounding box center [278, 137] width 9 height 9
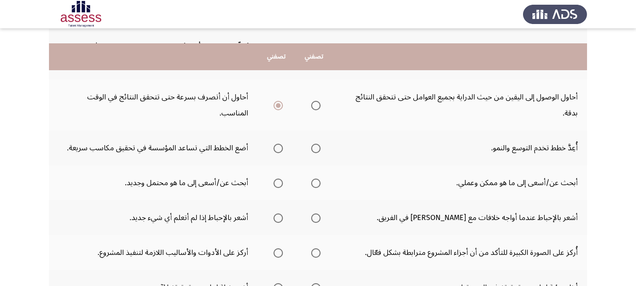
scroll to position [141, 0]
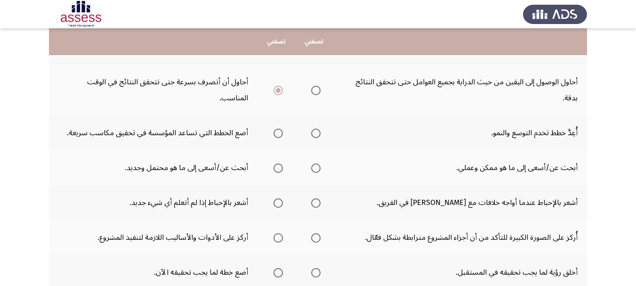
click at [276, 131] on span "Select an option" at bounding box center [278, 133] width 9 height 9
click at [276, 131] on input "Select an option" at bounding box center [278, 133] width 9 height 9
click at [281, 171] on span "Select an option" at bounding box center [278, 167] width 9 height 9
click at [281, 171] on input "Select an option" at bounding box center [278, 167] width 9 height 9
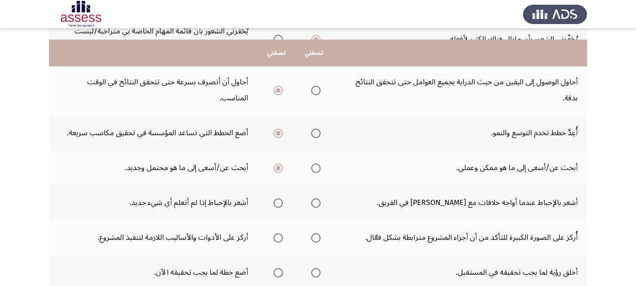
scroll to position [188, 0]
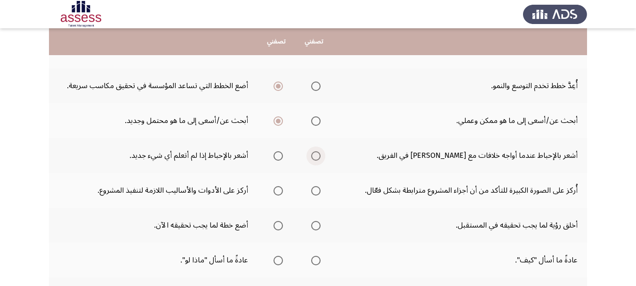
click at [317, 157] on span "Select an option" at bounding box center [315, 155] width 9 height 9
click at [317, 157] on input "Select an option" at bounding box center [315, 155] width 9 height 9
click at [281, 193] on span "Select an option" at bounding box center [278, 190] width 9 height 9
click at [281, 193] on input "Select an option" at bounding box center [278, 190] width 9 height 9
click at [317, 225] on span "Select an option" at bounding box center [315, 225] width 9 height 9
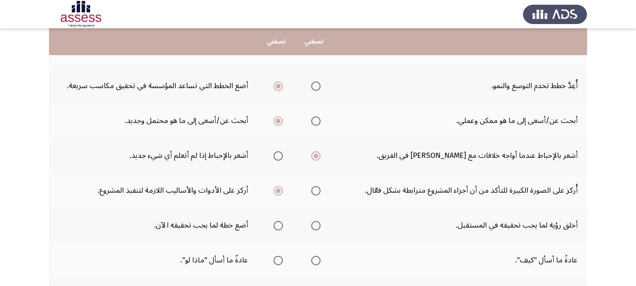
click at [317, 225] on input "Select an option" at bounding box center [315, 225] width 9 height 9
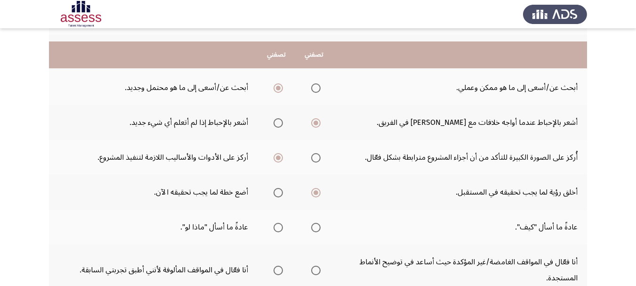
scroll to position [236, 0]
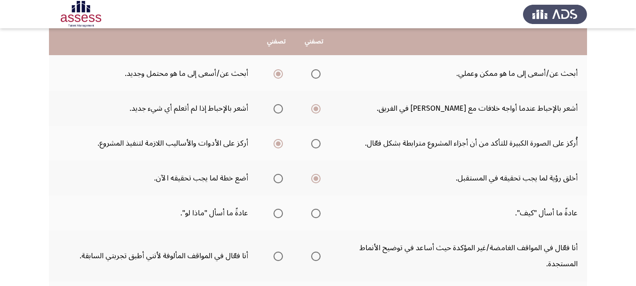
click at [318, 212] on span "Select an option" at bounding box center [315, 213] width 9 height 9
click at [318, 212] on input "Select an option" at bounding box center [315, 213] width 9 height 9
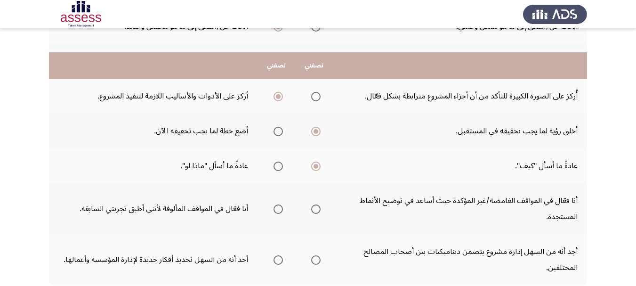
scroll to position [330, 0]
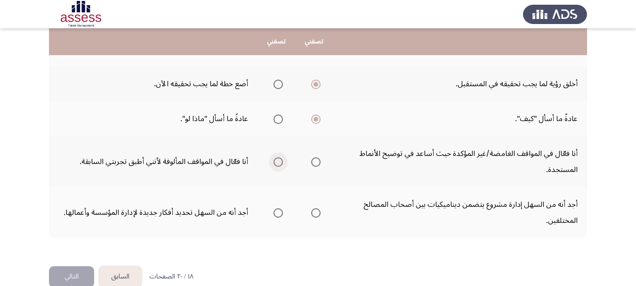
click at [278, 163] on span "Select an option" at bounding box center [278, 161] width 9 height 9
click at [278, 163] on input "Select an option" at bounding box center [278, 161] width 9 height 9
click at [280, 212] on span "Select an option" at bounding box center [278, 212] width 9 height 9
click at [280, 212] on input "Select an option" at bounding box center [278, 212] width 9 height 9
click at [68, 274] on button "التالي" at bounding box center [71, 276] width 45 height 21
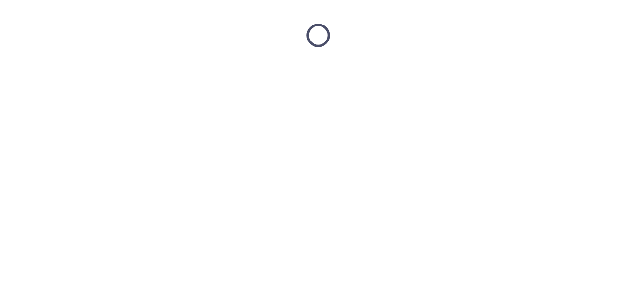
scroll to position [0, 0]
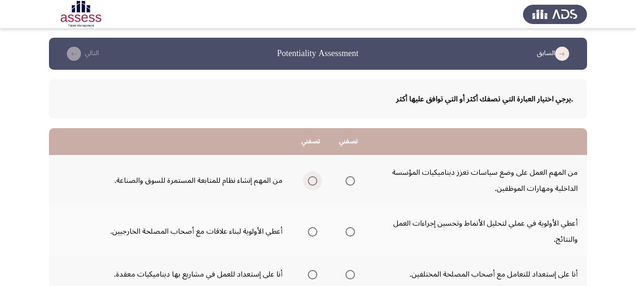
click at [314, 183] on span "Select an option" at bounding box center [312, 180] width 9 height 9
click at [314, 183] on input "Select an option" at bounding box center [312, 180] width 9 height 9
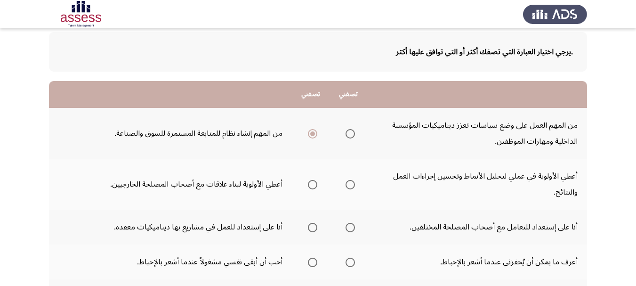
click at [311, 186] on span "Select an option" at bounding box center [312, 184] width 9 height 9
click at [311, 186] on input "Select an option" at bounding box center [312, 184] width 9 height 9
click at [350, 228] on span "Select an option" at bounding box center [350, 227] width 9 height 9
click at [351, 262] on span "Select an option" at bounding box center [350, 262] width 9 height 9
click at [351, 262] on input "Select an option" at bounding box center [350, 262] width 9 height 9
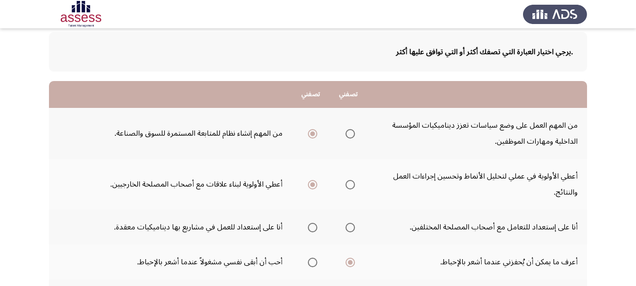
click at [349, 229] on span "Select an option" at bounding box center [350, 227] width 9 height 9
click at [349, 229] on input "Select an option" at bounding box center [350, 227] width 9 height 9
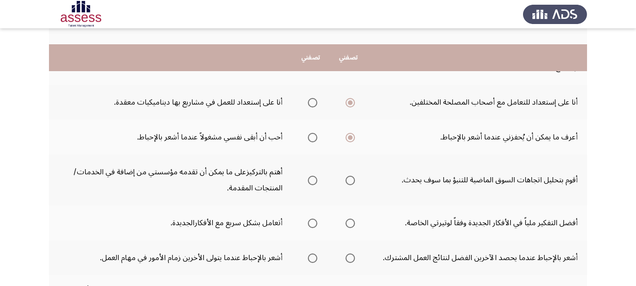
scroll to position [188, 0]
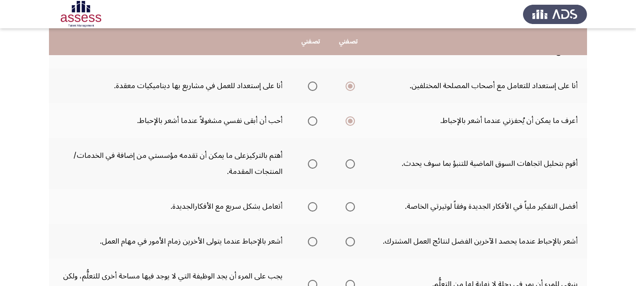
click at [349, 165] on span "Select an option" at bounding box center [350, 163] width 9 height 9
click at [349, 165] on input "Select an option" at bounding box center [350, 163] width 9 height 9
click at [313, 208] on span "Select an option" at bounding box center [312, 206] width 9 height 9
click at [313, 208] on input "Select an option" at bounding box center [312, 206] width 9 height 9
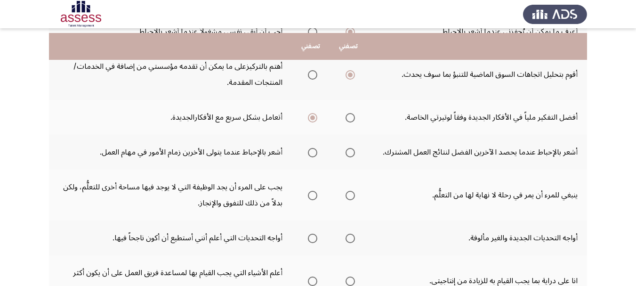
scroll to position [283, 0]
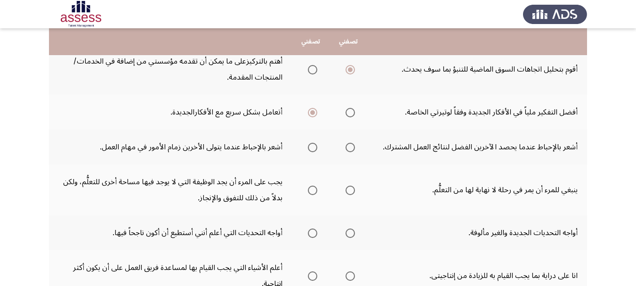
click at [312, 150] on span "Select an option" at bounding box center [312, 147] width 9 height 9
click at [312, 150] on input "Select an option" at bounding box center [312, 147] width 9 height 9
click at [354, 192] on span "Select an option" at bounding box center [350, 190] width 9 height 9
click at [354, 192] on input "Select an option" at bounding box center [350, 190] width 9 height 9
click at [349, 233] on span "Select an option" at bounding box center [350, 232] width 9 height 9
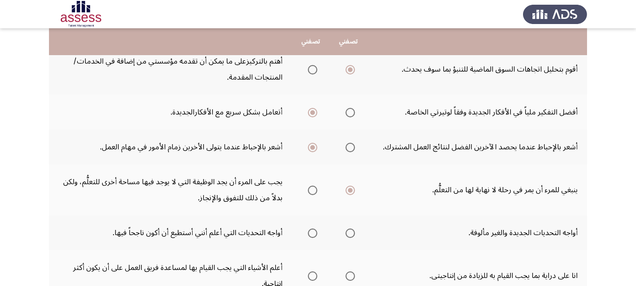
click at [349, 233] on input "Select an option" at bounding box center [350, 232] width 9 height 9
click at [315, 273] on span "Select an option" at bounding box center [312, 275] width 9 height 9
click at [315, 273] on input "Select an option" at bounding box center [312, 275] width 9 height 9
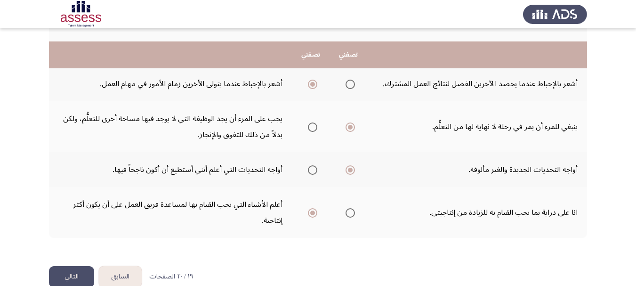
scroll to position [364, 0]
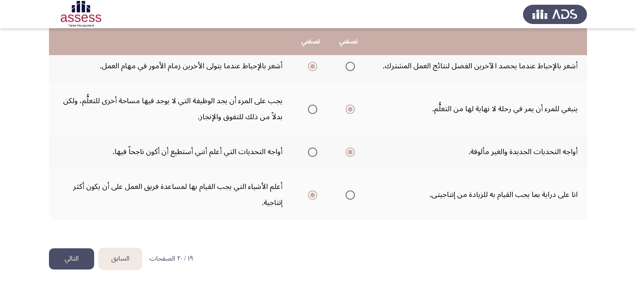
click at [80, 261] on button "التالي" at bounding box center [71, 258] width 45 height 21
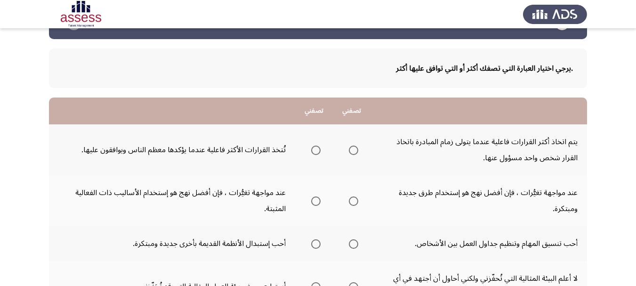
scroll to position [47, 0]
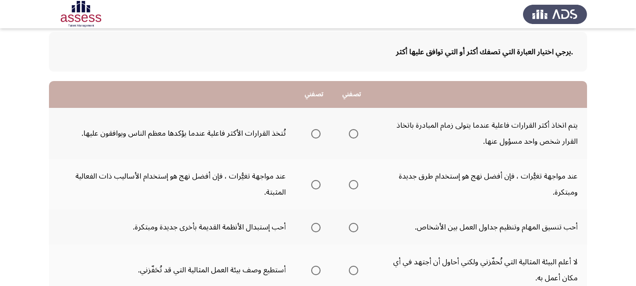
click at [310, 135] on label "Select an option" at bounding box center [314, 133] width 13 height 9
click at [311, 135] on input "Select an option" at bounding box center [315, 133] width 9 height 9
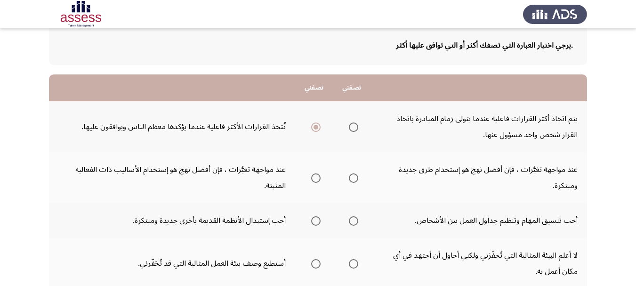
scroll to position [94, 0]
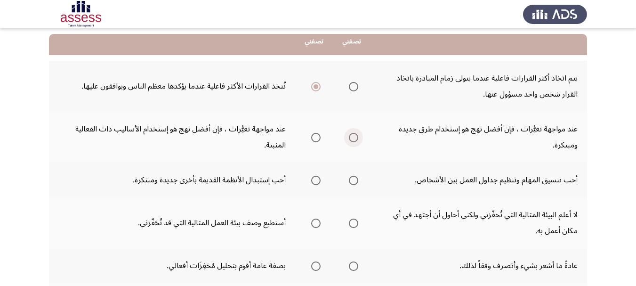
click at [355, 139] on span "Select an option" at bounding box center [353, 137] width 9 height 9
click at [355, 139] on input "Select an option" at bounding box center [353, 137] width 9 height 9
click at [354, 180] on span "Select an option" at bounding box center [354, 180] width 0 height 0
click at [353, 180] on input "Select an option" at bounding box center [353, 180] width 9 height 9
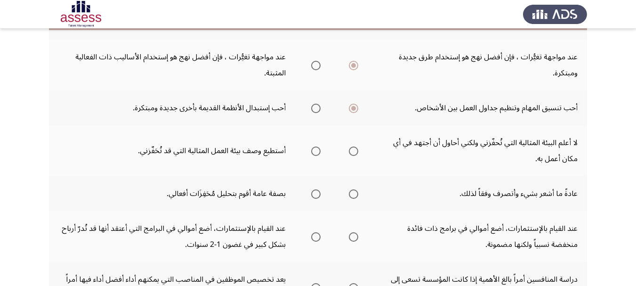
scroll to position [188, 0]
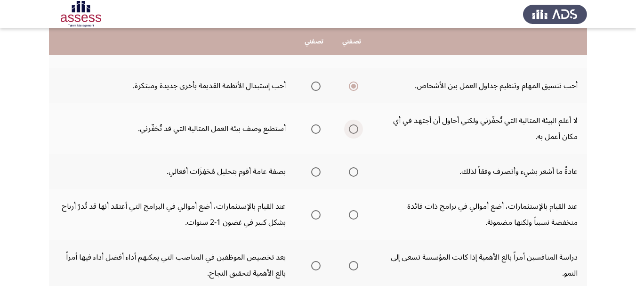
click at [350, 130] on span "Select an option" at bounding box center [353, 128] width 9 height 9
click at [350, 130] on input "Select an option" at bounding box center [353, 128] width 9 height 9
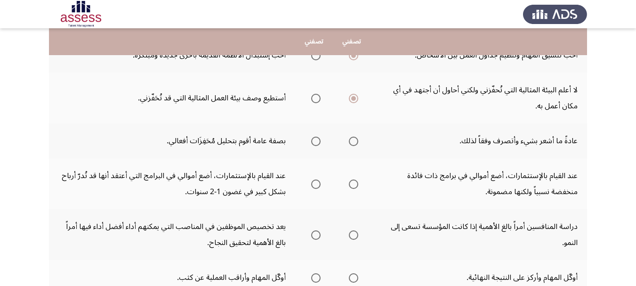
scroll to position [236, 0]
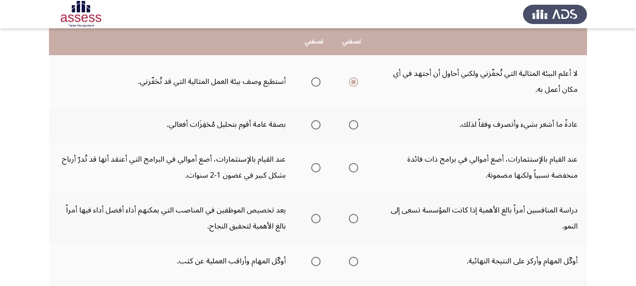
click at [315, 81] on span "Select an option" at bounding box center [315, 81] width 9 height 9
click at [315, 81] on input "Select an option" at bounding box center [315, 81] width 9 height 9
click at [315, 126] on span "Select an option" at bounding box center [315, 124] width 9 height 9
click at [315, 126] on input "Select an option" at bounding box center [315, 124] width 9 height 9
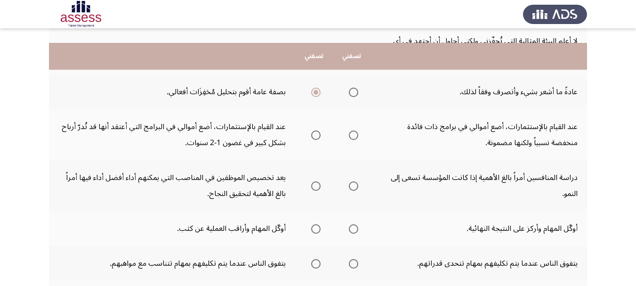
scroll to position [283, 0]
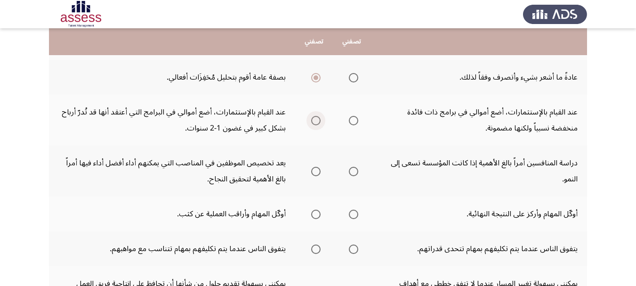
click at [315, 121] on span "Select an option" at bounding box center [315, 120] width 9 height 9
click at [315, 121] on input "Select an option" at bounding box center [315, 120] width 9 height 9
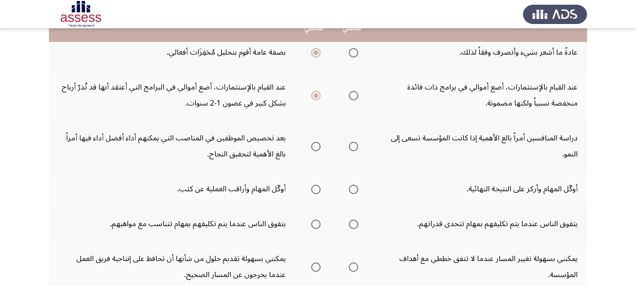
scroll to position [330, 0]
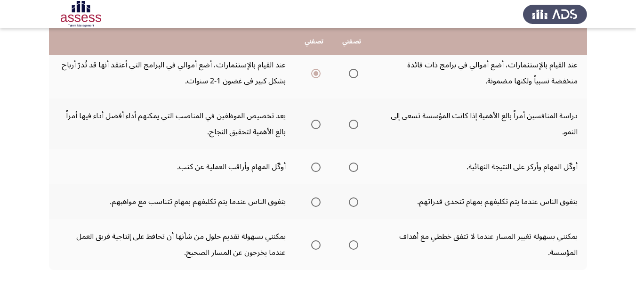
click at [352, 124] on span "Select an option" at bounding box center [353, 124] width 9 height 9
click at [352, 124] on input "Select an option" at bounding box center [353, 124] width 9 height 9
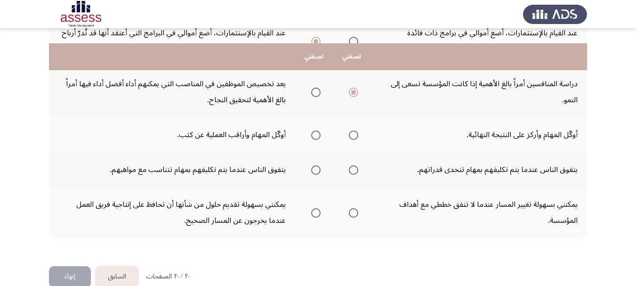
scroll to position [377, 0]
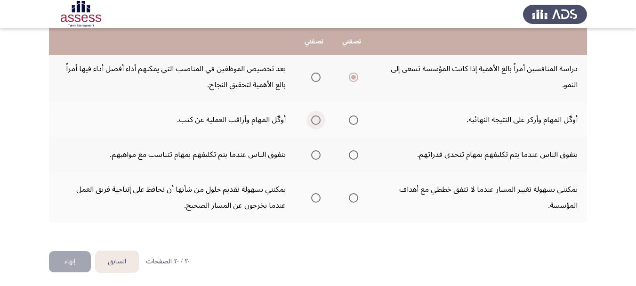
click at [318, 120] on span "Select an option" at bounding box center [315, 119] width 9 height 9
click at [318, 120] on input "Select an option" at bounding box center [315, 119] width 9 height 9
click at [310, 157] on label "Select an option" at bounding box center [314, 154] width 13 height 9
click at [311, 157] on input "Select an option" at bounding box center [315, 154] width 9 height 9
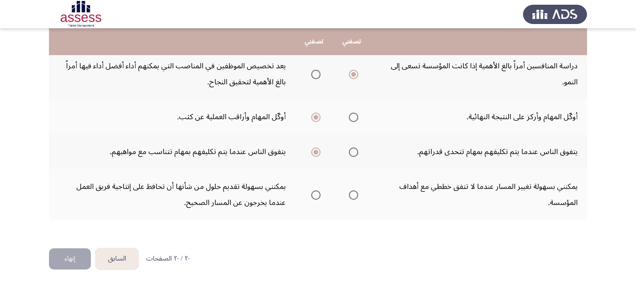
click at [355, 197] on span "Select an option" at bounding box center [353, 194] width 9 height 9
click at [355, 197] on input "Select an option" at bounding box center [353, 194] width 9 height 9
click at [69, 260] on button "إنهاء" at bounding box center [70, 258] width 42 height 21
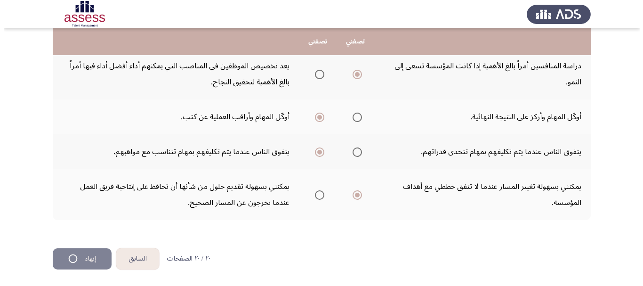
scroll to position [0, 0]
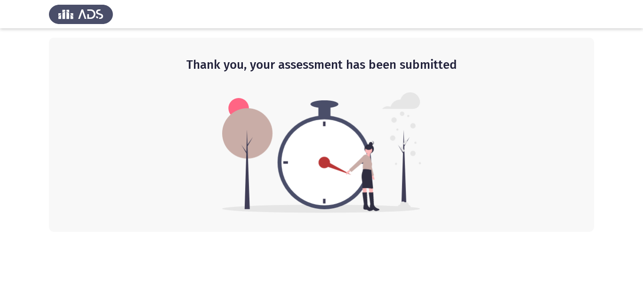
click at [89, 15] on img at bounding box center [81, 14] width 64 height 26
